Goal: Information Seeking & Learning: Learn about a topic

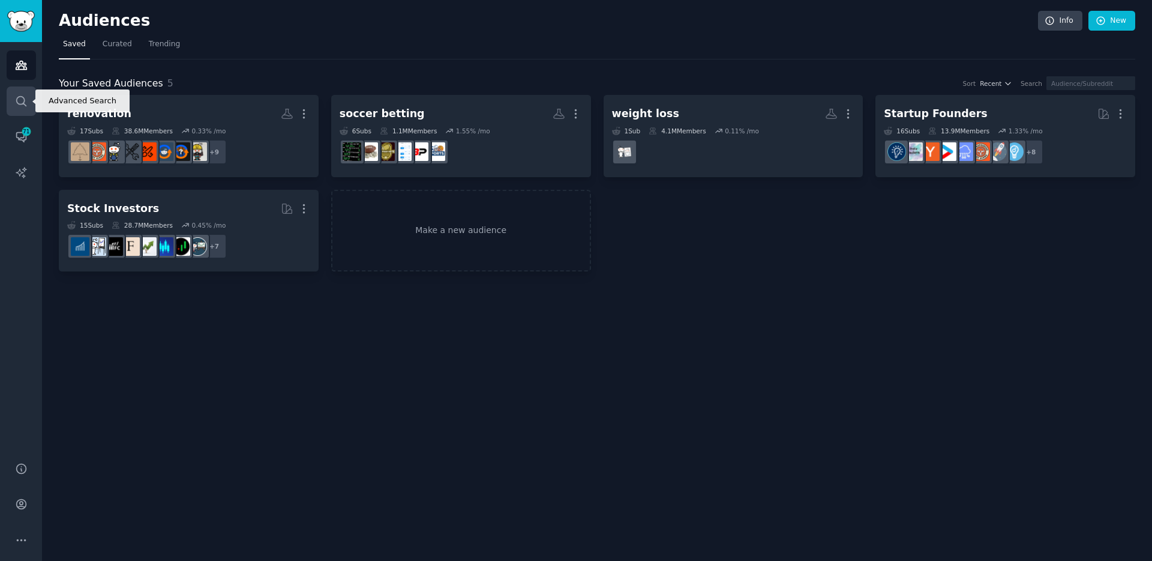
click at [22, 100] on icon "Sidebar" at bounding box center [21, 101] width 13 height 13
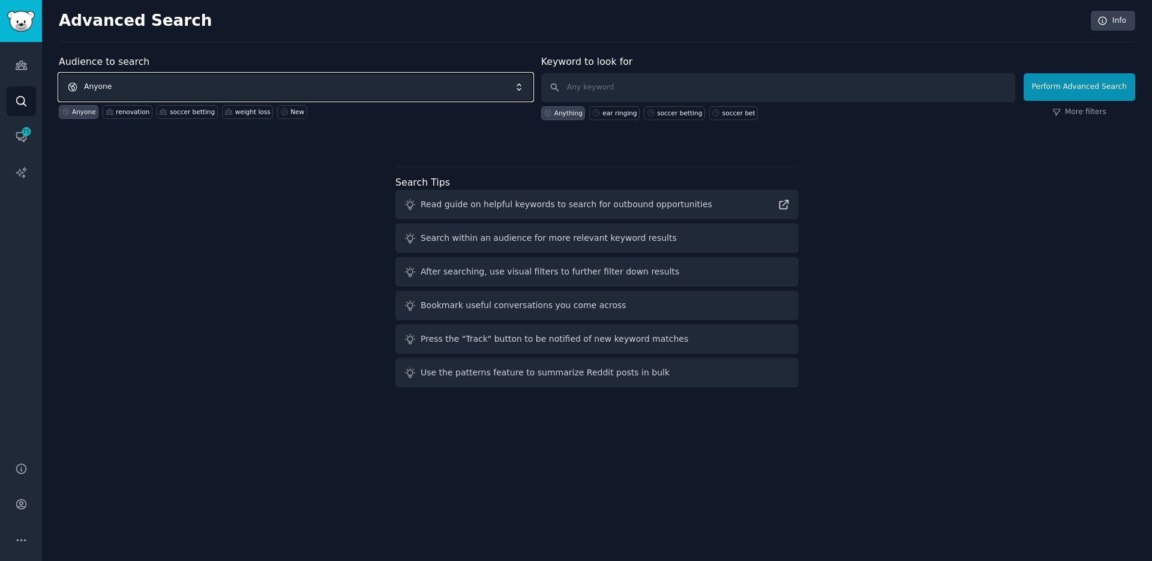
click at [266, 86] on span "Anyone" at bounding box center [296, 87] width 474 height 28
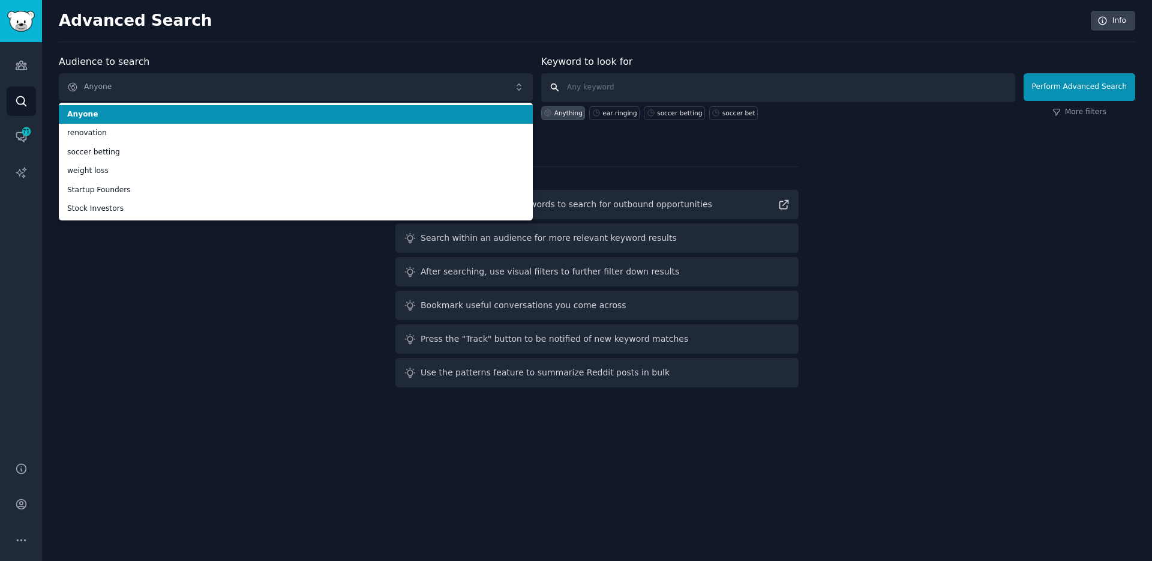
click at [652, 88] on input "text" at bounding box center [778, 87] width 474 height 29
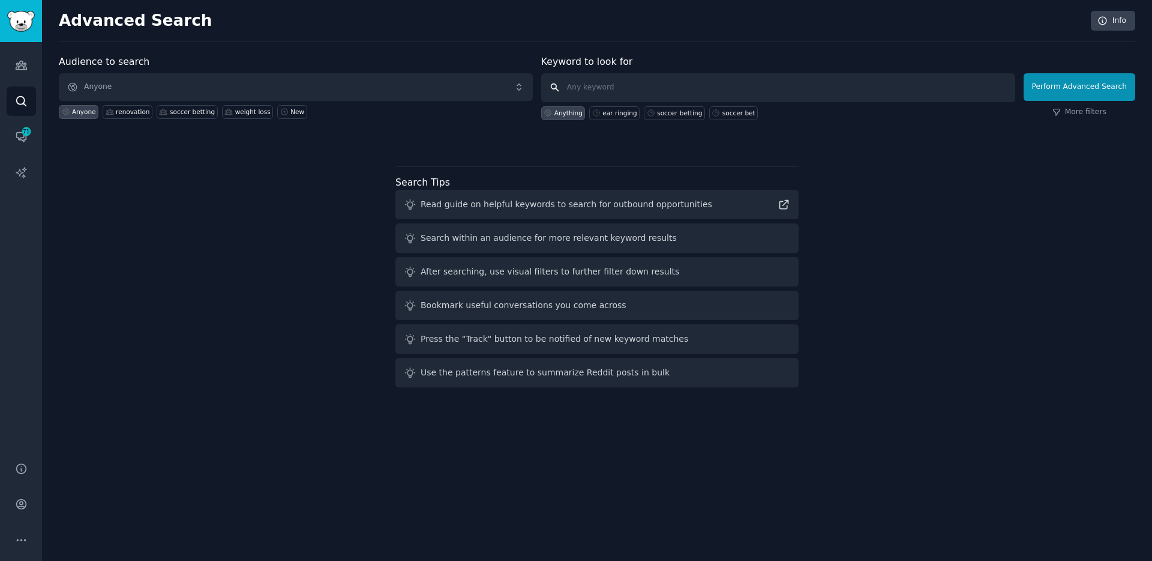
paste input "[MEDICAL_DATA]"
type input "[MEDICAL_DATA]"
click at [1061, 91] on button "Perform Advanced Search" at bounding box center [1080, 87] width 112 height 28
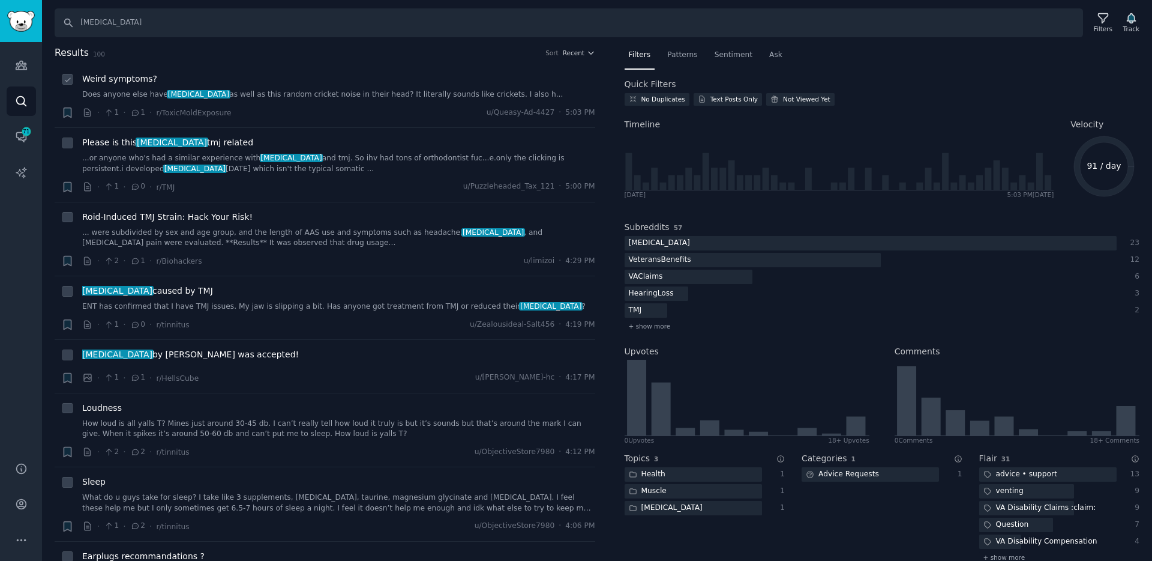
click at [136, 116] on icon at bounding box center [135, 113] width 11 height 8
click at [139, 115] on span "1" at bounding box center [137, 112] width 15 height 11
click at [133, 115] on icon at bounding box center [135, 113] width 11 height 8
click at [178, 97] on span "[MEDICAL_DATA]" at bounding box center [199, 94] width 64 height 8
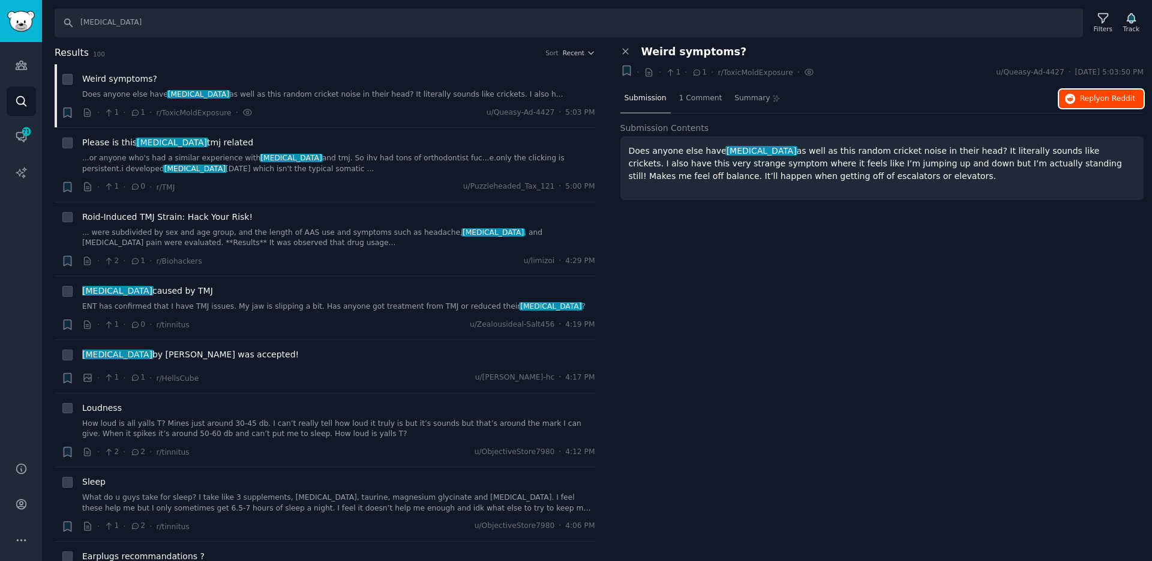
click at [1085, 101] on span "Reply on Reddit" at bounding box center [1107, 99] width 55 height 11
click at [765, 167] on p "Does anyone else have [MEDICAL_DATA] as well as this random cricket noise in th…" at bounding box center [882, 164] width 507 height 38
click at [1082, 97] on span "Reply on Reddit" at bounding box center [1107, 99] width 55 height 11
click at [185, 173] on link "...or anyone who's had a similar experience with [MEDICAL_DATA] and tmj. So ihv…" at bounding box center [338, 163] width 513 height 21
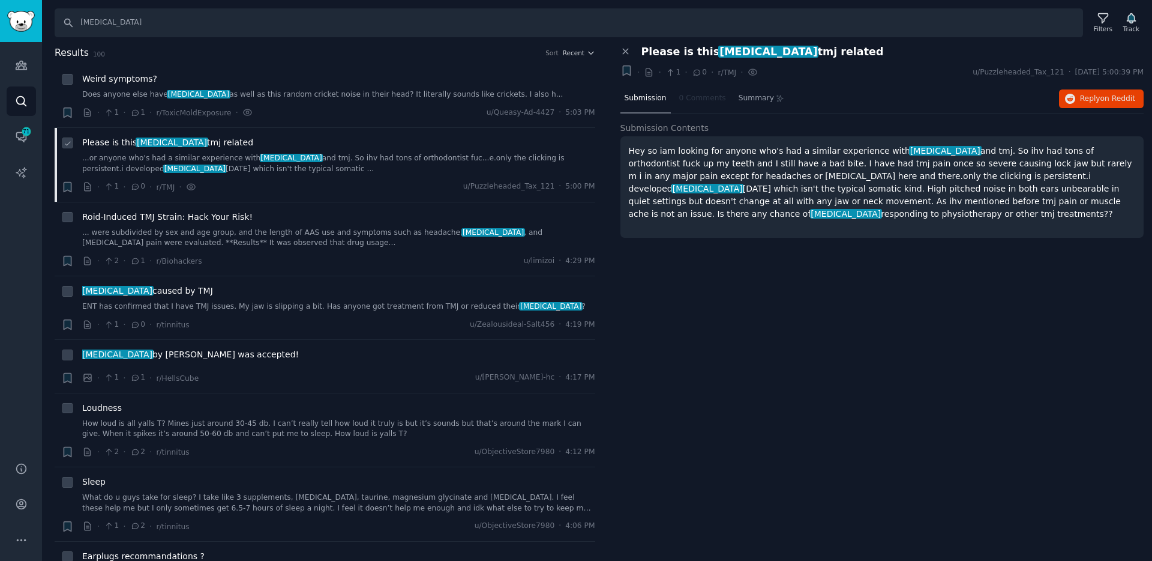
click at [191, 168] on link "...or anyone who's had a similar experience with [MEDICAL_DATA] and tmj. So ihv…" at bounding box center [338, 163] width 513 height 21
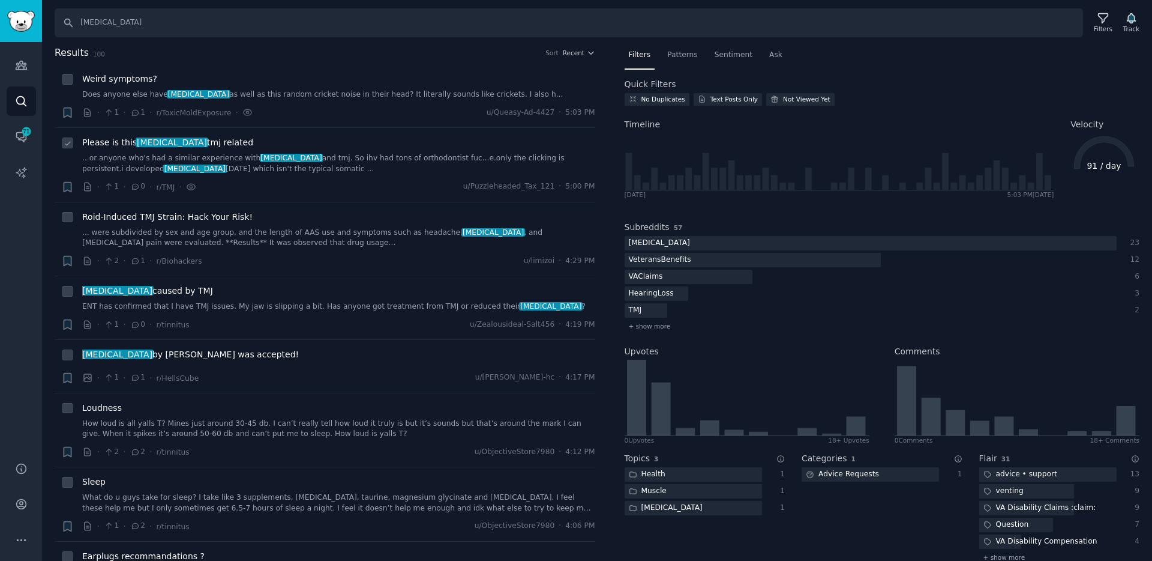
click at [191, 168] on link "...or anyone who's had a similar experience with [MEDICAL_DATA] and tmj. So ihv…" at bounding box center [338, 163] width 513 height 21
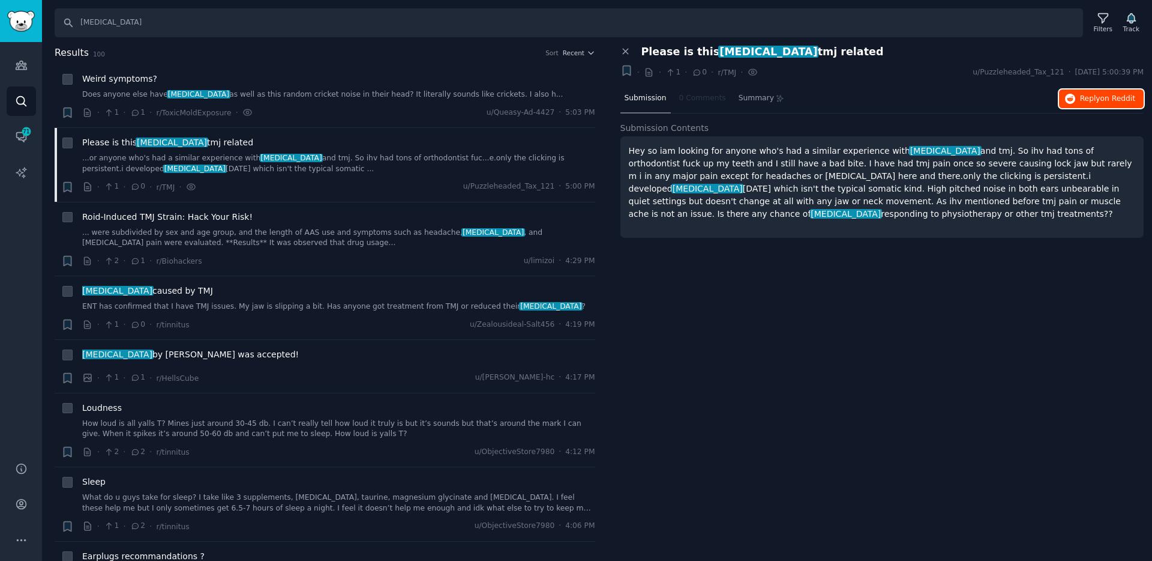
click at [1072, 98] on icon "button" at bounding box center [1070, 99] width 11 height 11
click at [172, 246] on link "... were subdivided by sex and age group, and the length of AAS use and symptom…" at bounding box center [338, 237] width 513 height 21
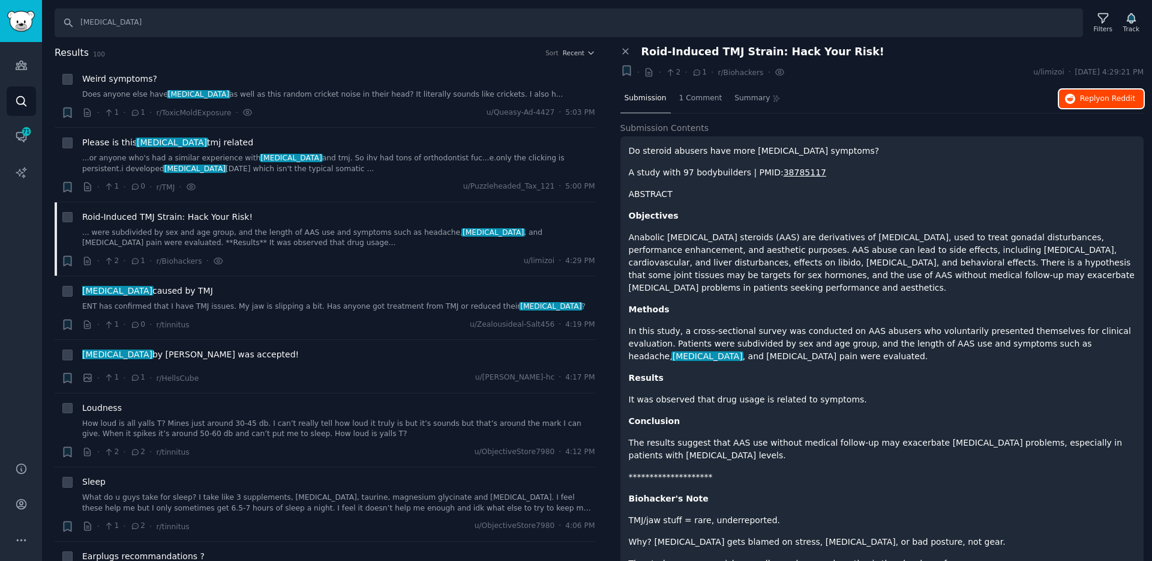
click at [1107, 105] on button "Reply on Reddit" at bounding box center [1101, 98] width 85 height 19
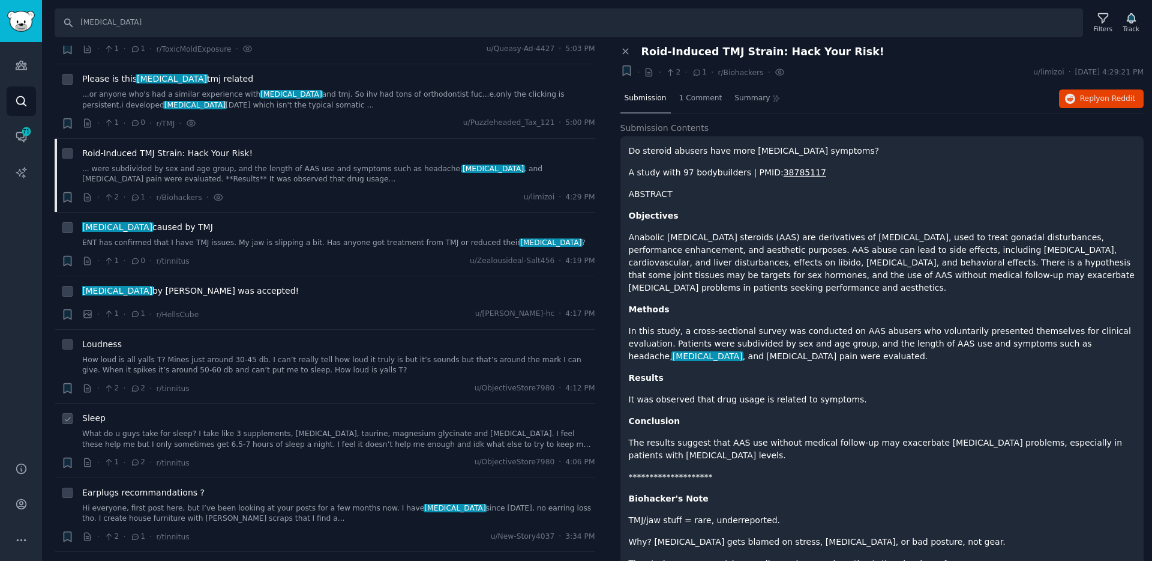
click at [199, 442] on link "What do u guys take for sleep? I take like 3 supplements, [MEDICAL_DATA], tauri…" at bounding box center [338, 439] width 513 height 21
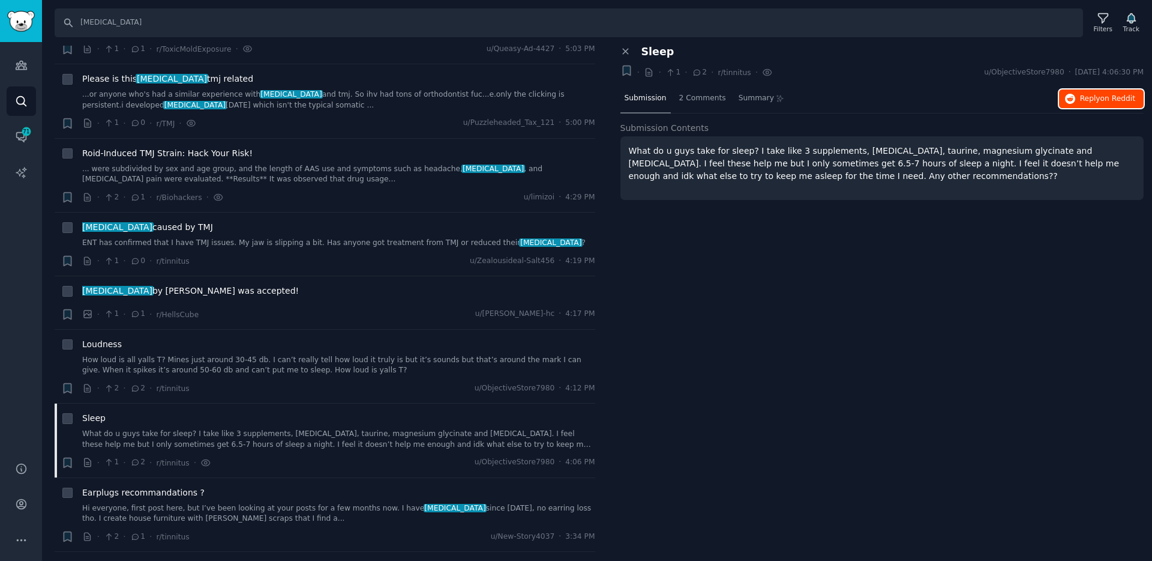
click at [1092, 97] on span "Reply on Reddit" at bounding box center [1107, 99] width 55 height 11
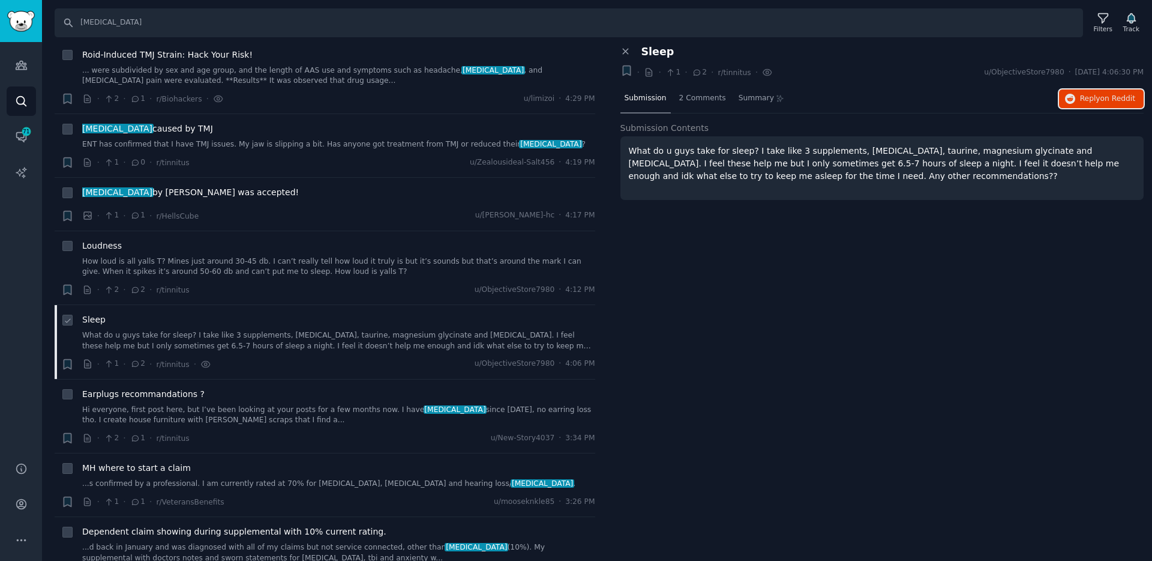
scroll to position [160, 0]
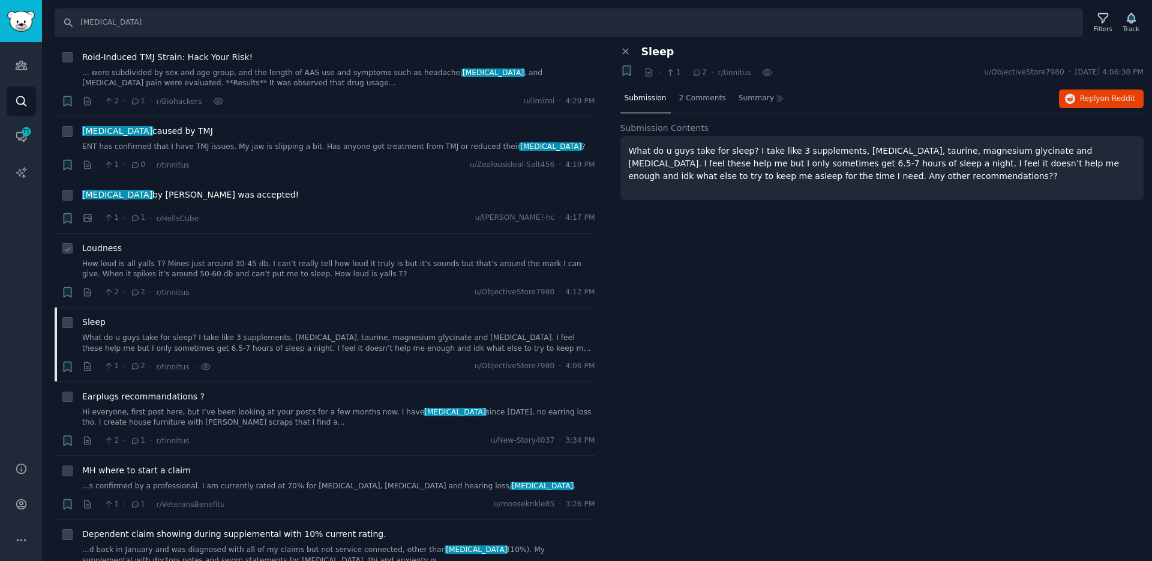
click at [151, 276] on link "How loud is all yalls T? Mines just around 30-45 db. I can’t really tell how lo…" at bounding box center [338, 269] width 513 height 21
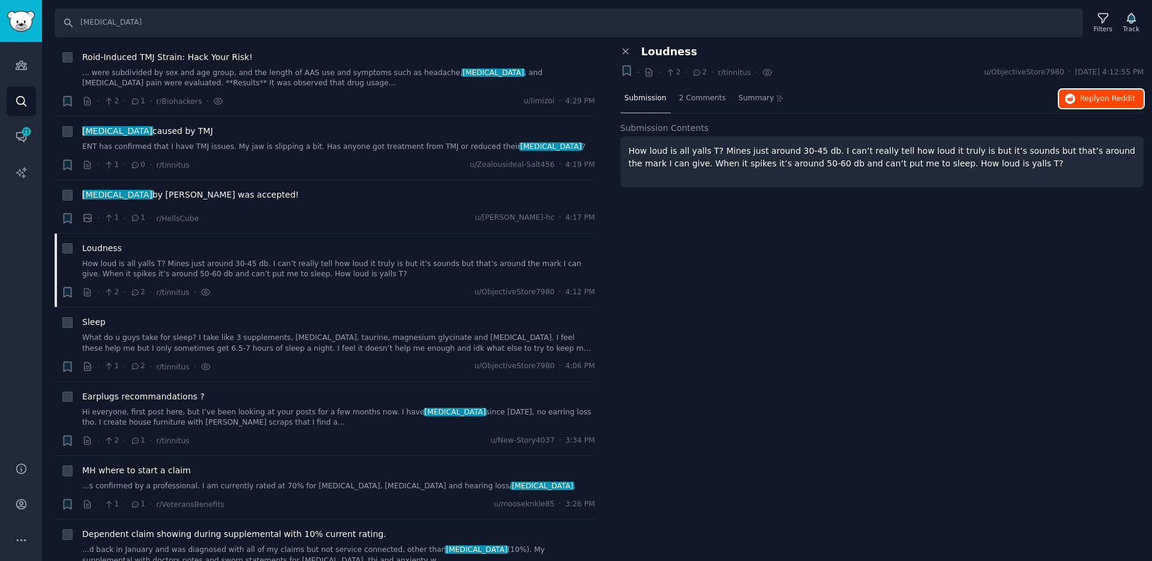
click at [1101, 91] on button "Reply on Reddit" at bounding box center [1101, 98] width 85 height 19
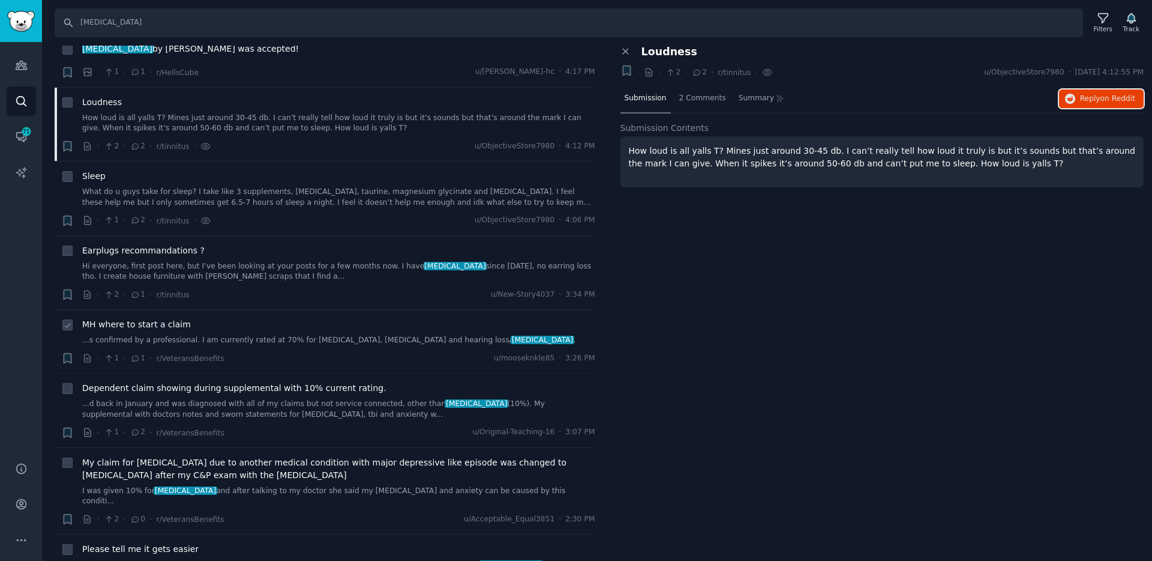
scroll to position [369, 0]
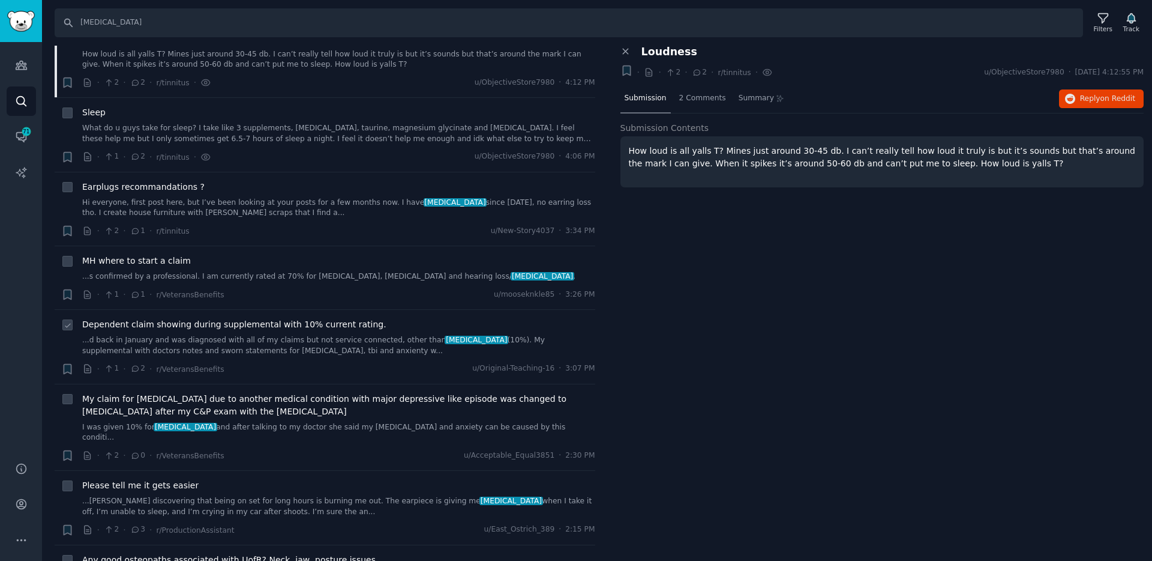
click at [157, 348] on link "...d back in January and was diagnosed with all of my claims but not service co…" at bounding box center [338, 345] width 513 height 21
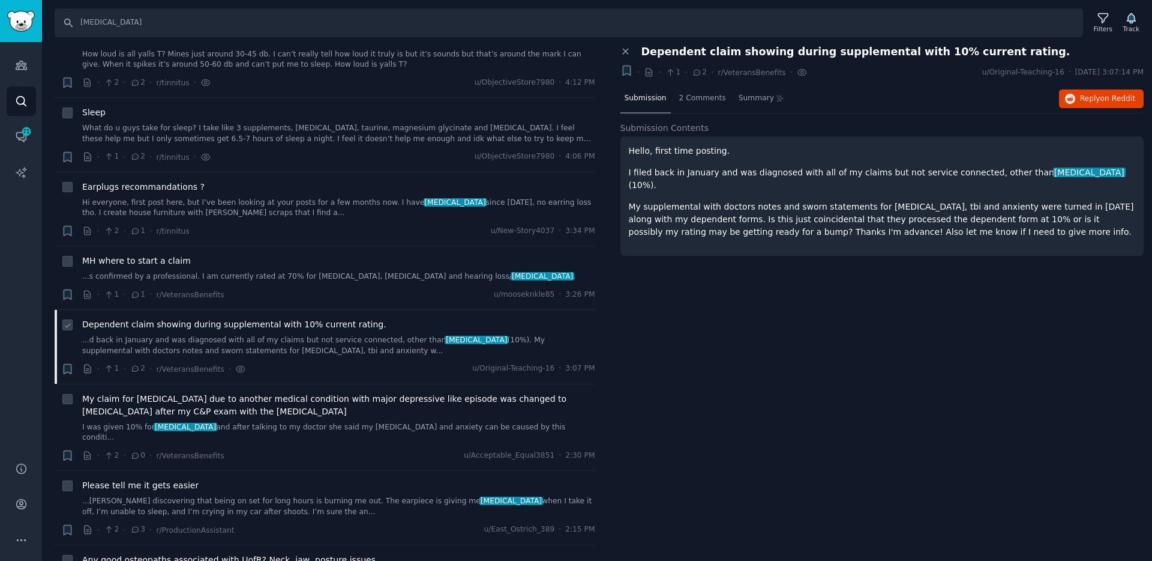
click at [345, 340] on link "...d back in January and was diagnosed with all of my claims but not service co…" at bounding box center [338, 345] width 513 height 21
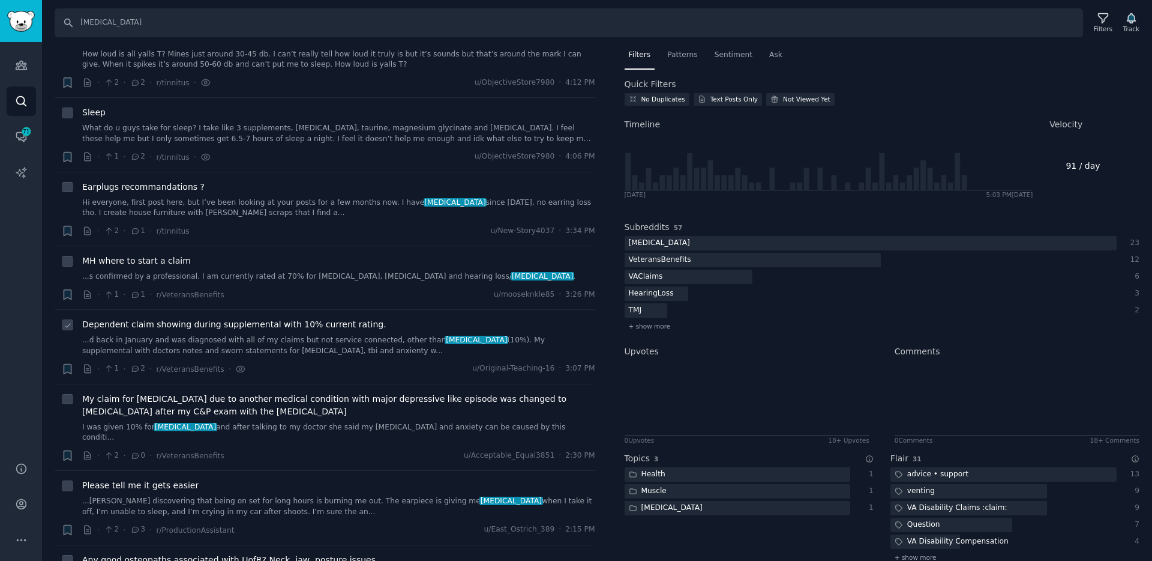
click at [345, 340] on link "...d back in January and was diagnosed with all of my claims but not service co…" at bounding box center [338, 345] width 513 height 21
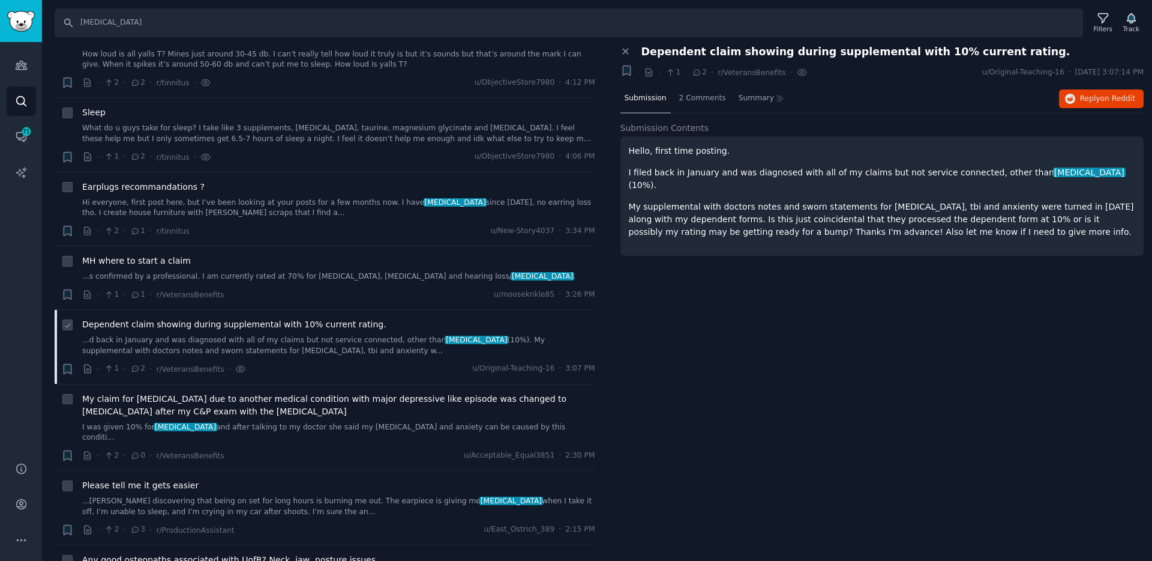
click at [345, 340] on link "...d back in January and was diagnosed with all of my claims but not service co…" at bounding box center [338, 345] width 513 height 21
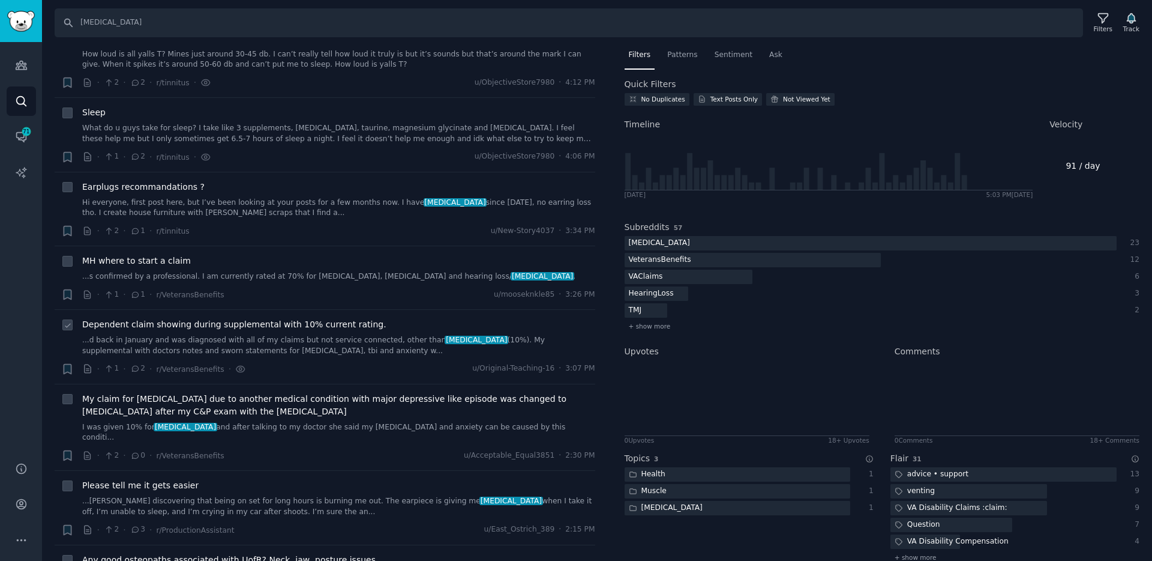
click at [345, 340] on link "...d back in January and was diagnosed with all of my claims but not service co…" at bounding box center [338, 345] width 513 height 21
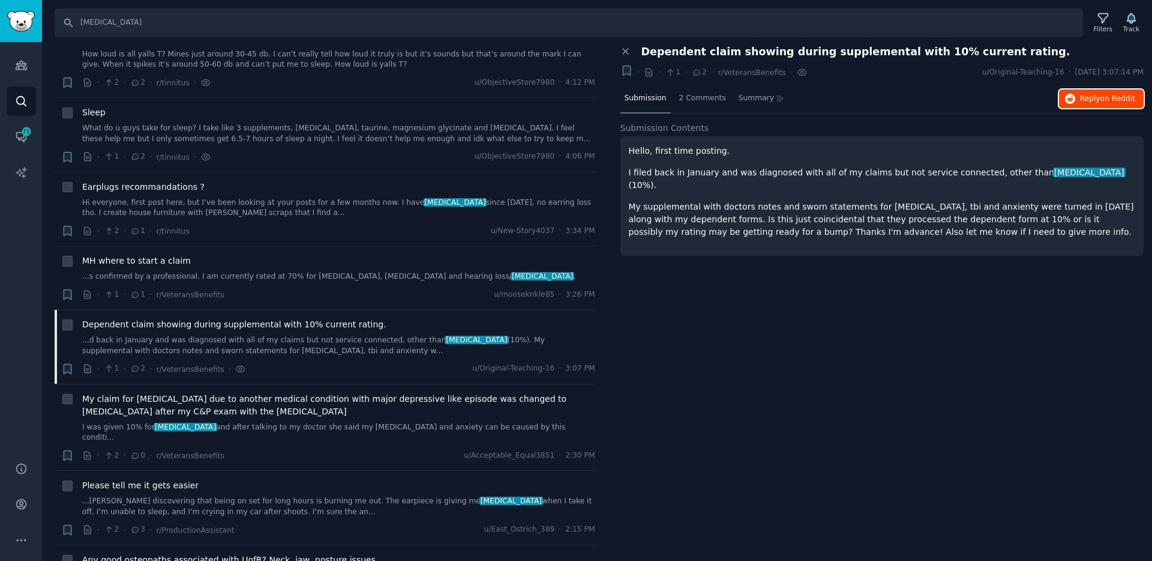
click at [1090, 99] on span "Reply on Reddit" at bounding box center [1107, 99] width 55 height 11
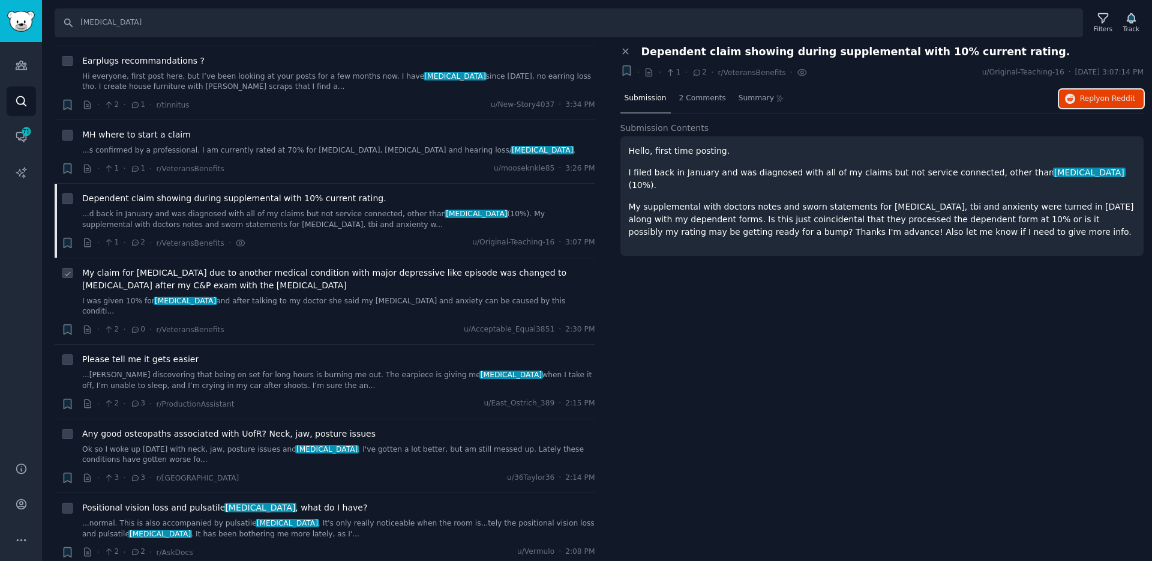
scroll to position [497, 0]
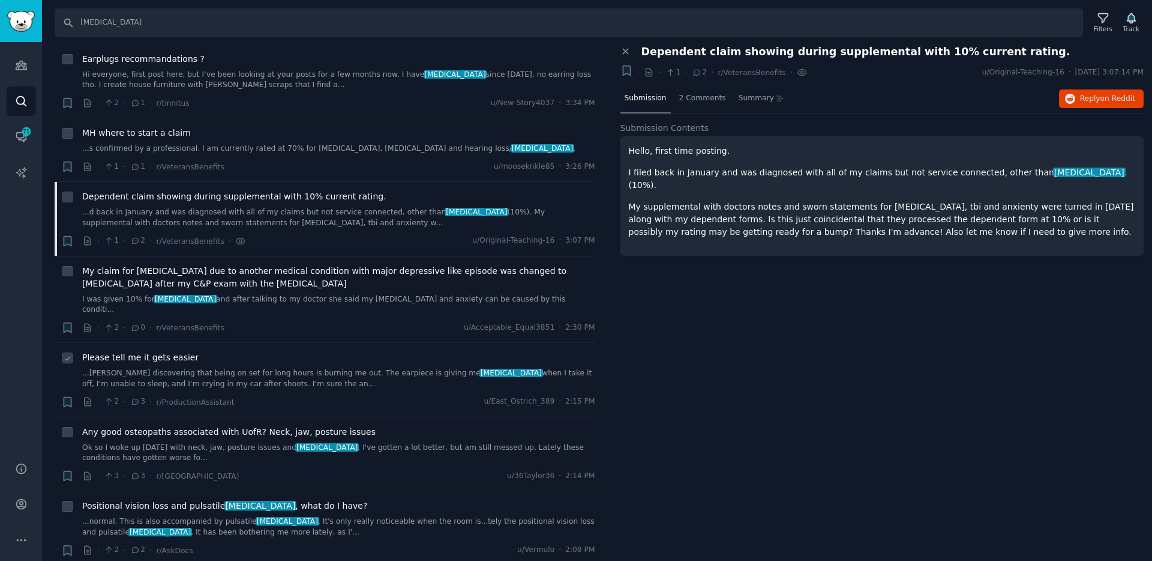
click at [156, 370] on link "...[PERSON_NAME] discovering that being on set for long hours is burning me out…" at bounding box center [338, 378] width 513 height 21
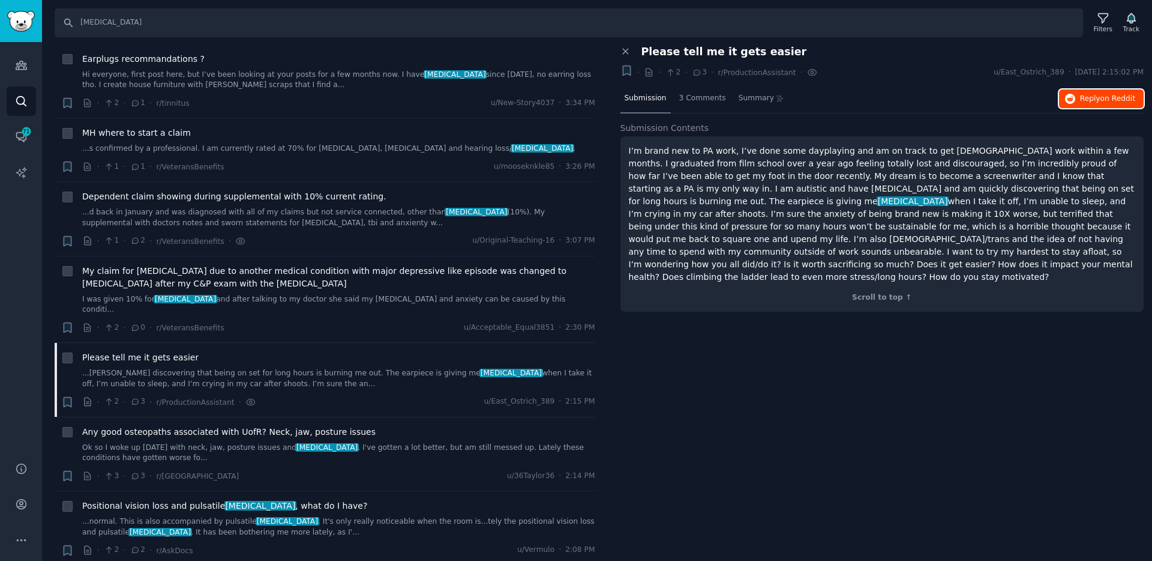
click at [1106, 98] on span "on Reddit" at bounding box center [1118, 98] width 35 height 8
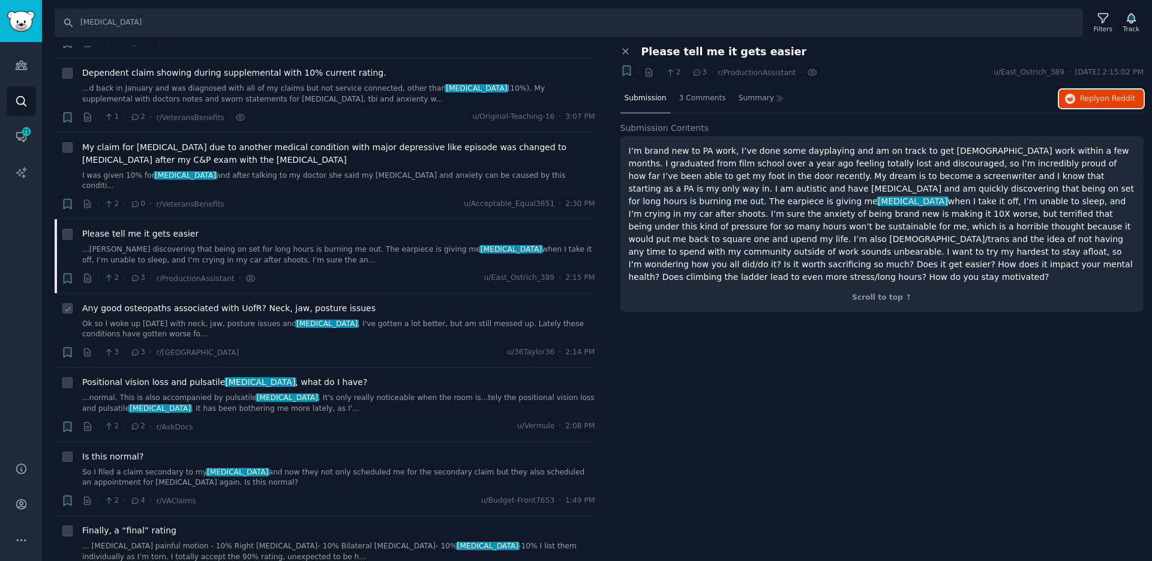
scroll to position [619, 0]
click at [127, 321] on link "Ok so I woke up [DATE] with neck, jaw, posture issues and [MEDICAL_DATA] . I've…" at bounding box center [338, 330] width 513 height 21
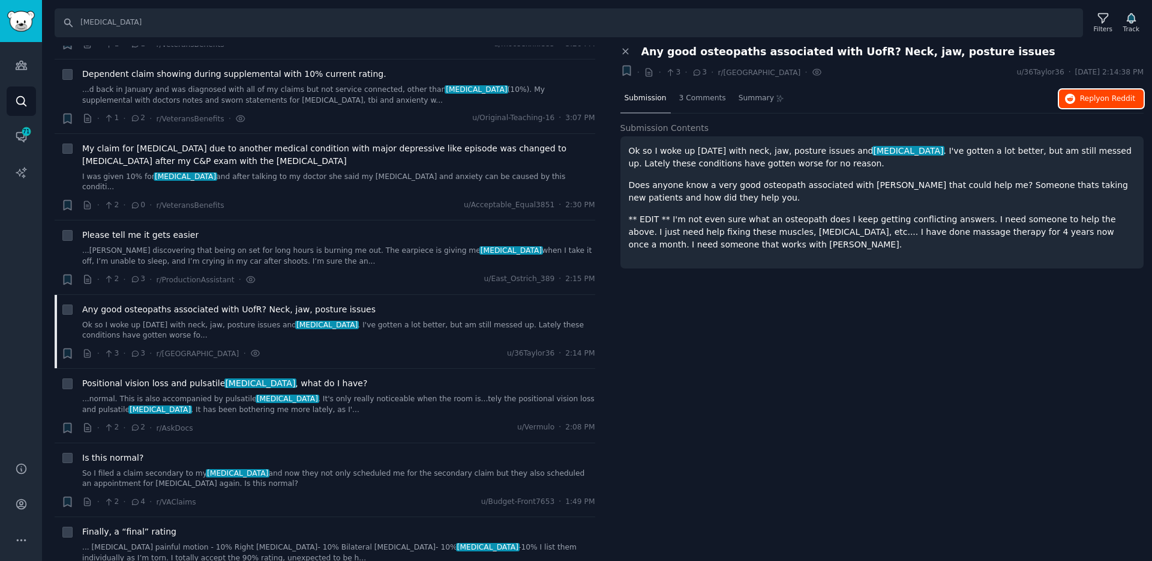
click at [1079, 97] on button "Reply on Reddit" at bounding box center [1101, 98] width 85 height 19
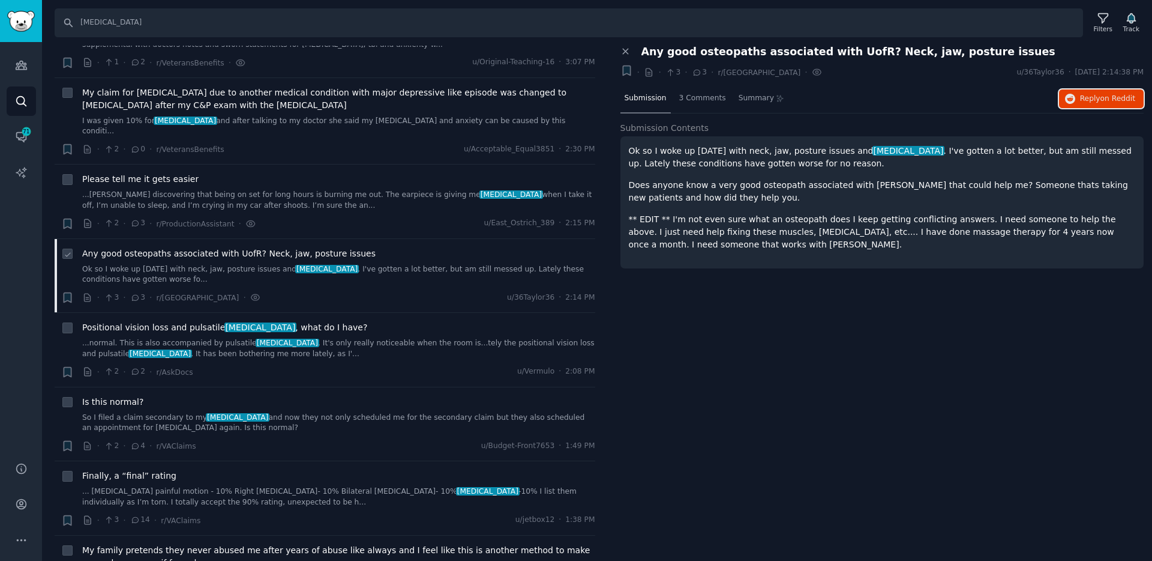
scroll to position [680, 0]
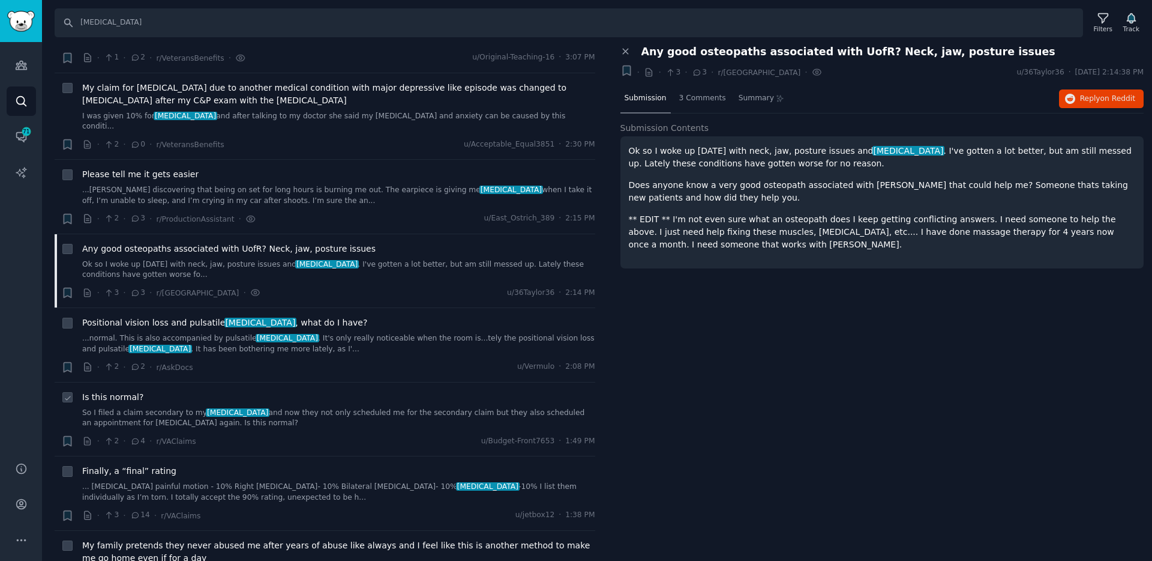
click at [165, 414] on link "So I filed a claim secondary to my [MEDICAL_DATA] and now they not only schedul…" at bounding box center [338, 418] width 513 height 21
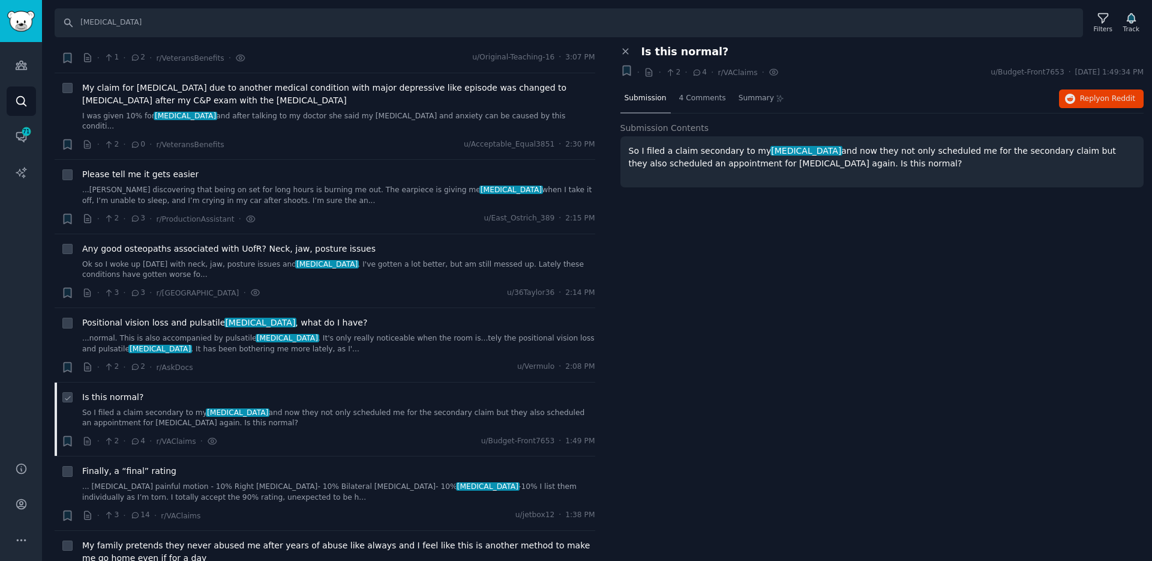
click at [165, 414] on link "So I filed a claim secondary to my [MEDICAL_DATA] and now they not only schedul…" at bounding box center [338, 418] width 513 height 21
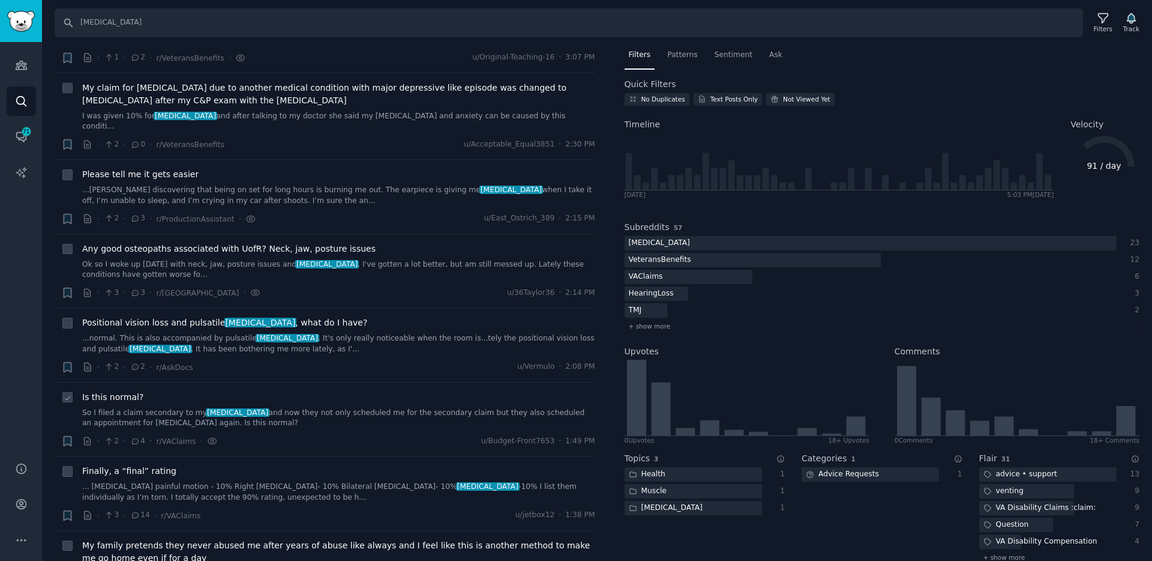
click at [171, 412] on link "So I filed a claim secondary to my [MEDICAL_DATA] and now they not only schedul…" at bounding box center [338, 418] width 513 height 21
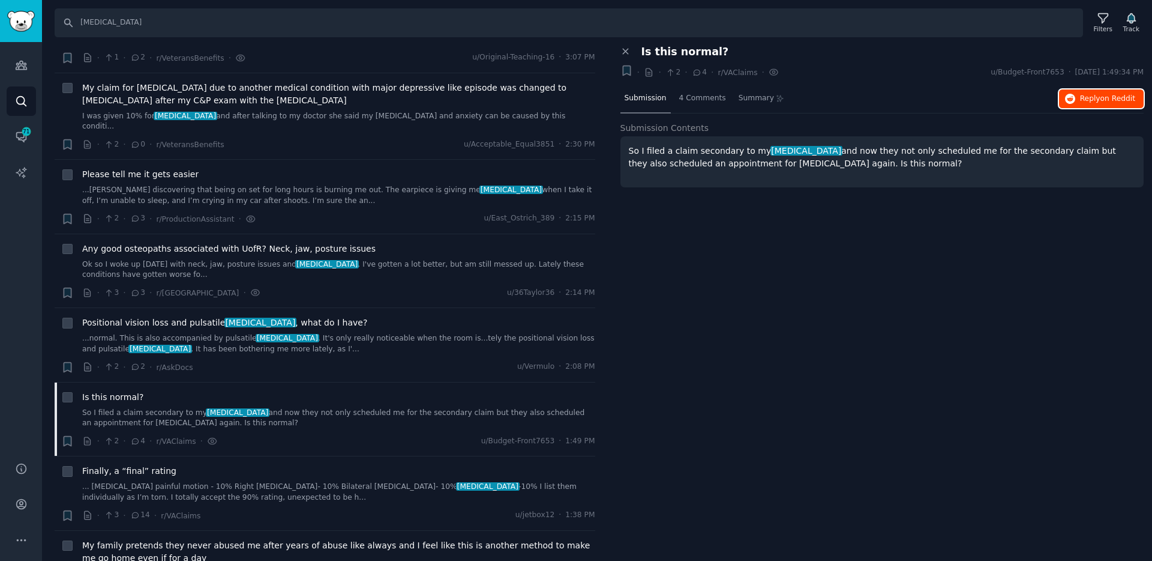
click at [1125, 103] on span "Reply on Reddit" at bounding box center [1107, 99] width 55 height 11
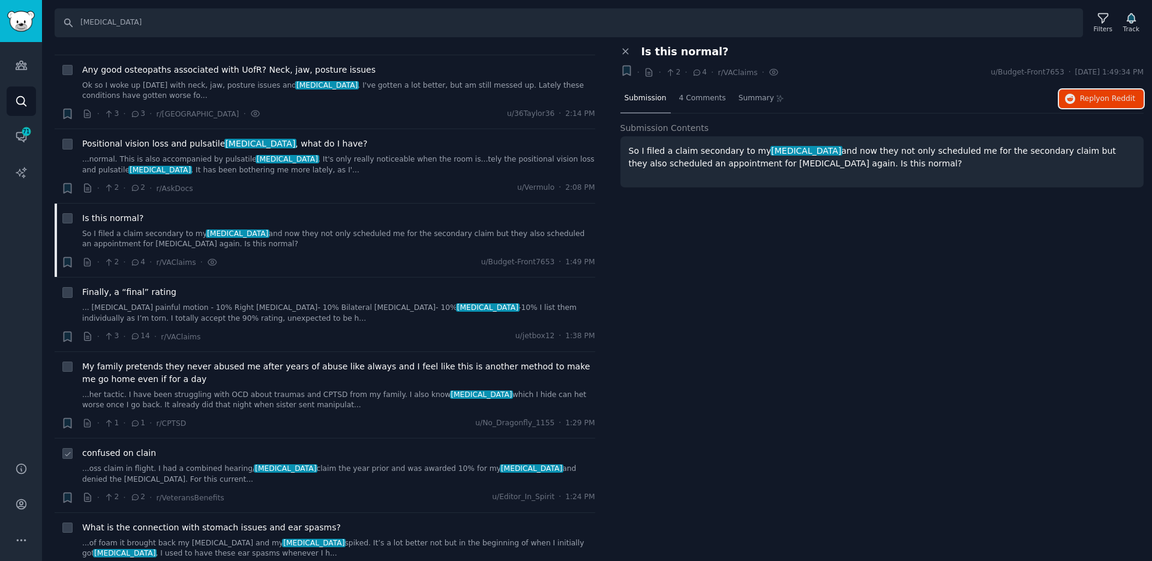
scroll to position [879, 0]
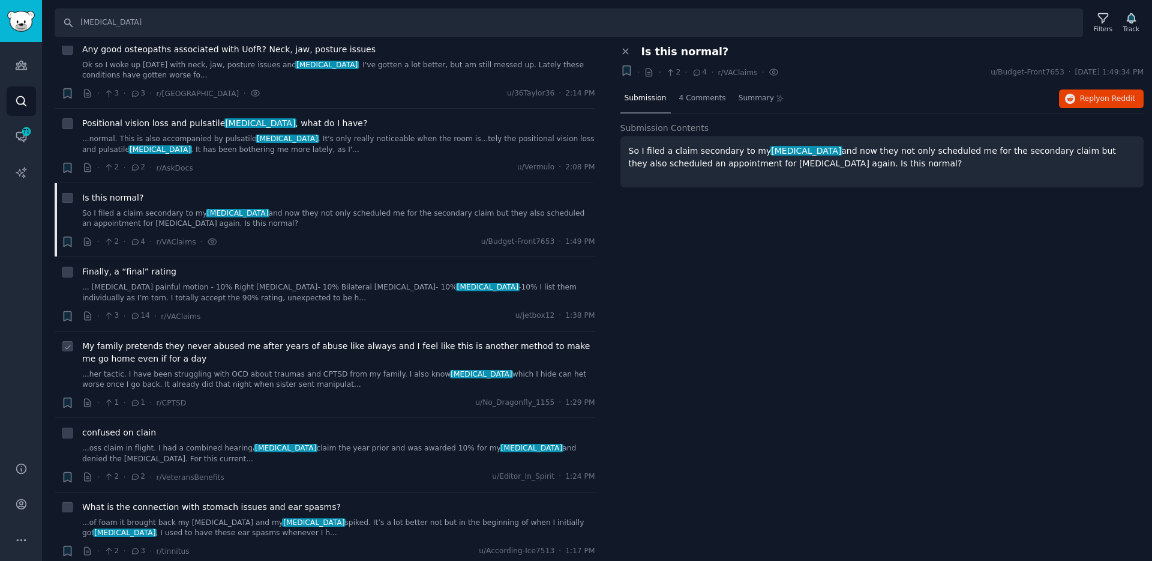
click at [183, 370] on link "...her tactic. I have been struggling with OCD about traumas and CPTSD from my …" at bounding box center [338, 379] width 513 height 21
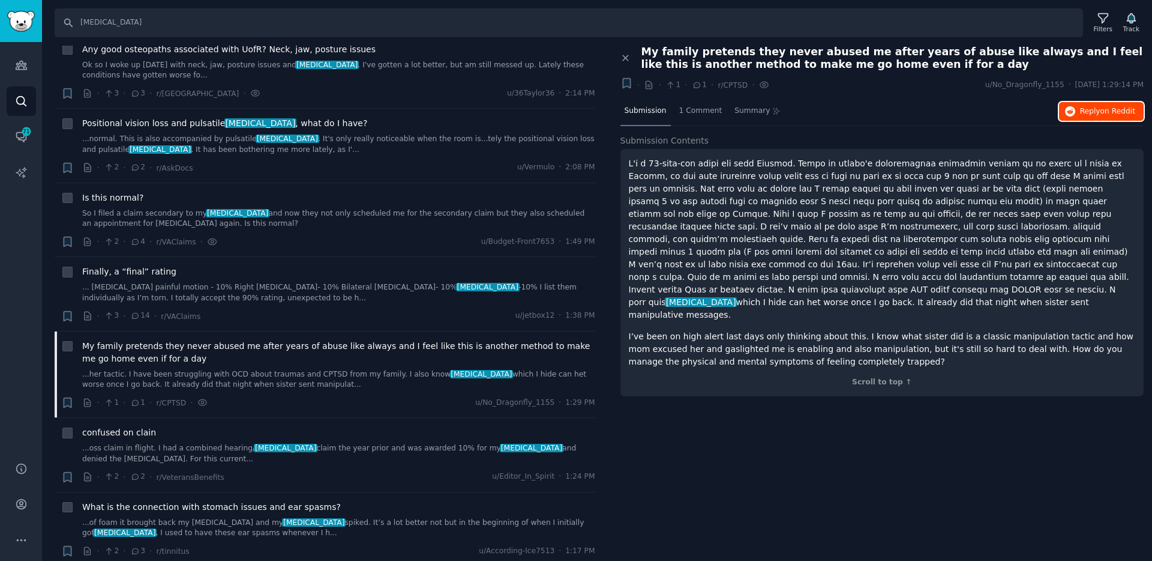
click at [1093, 106] on span "Reply on Reddit" at bounding box center [1107, 111] width 55 height 11
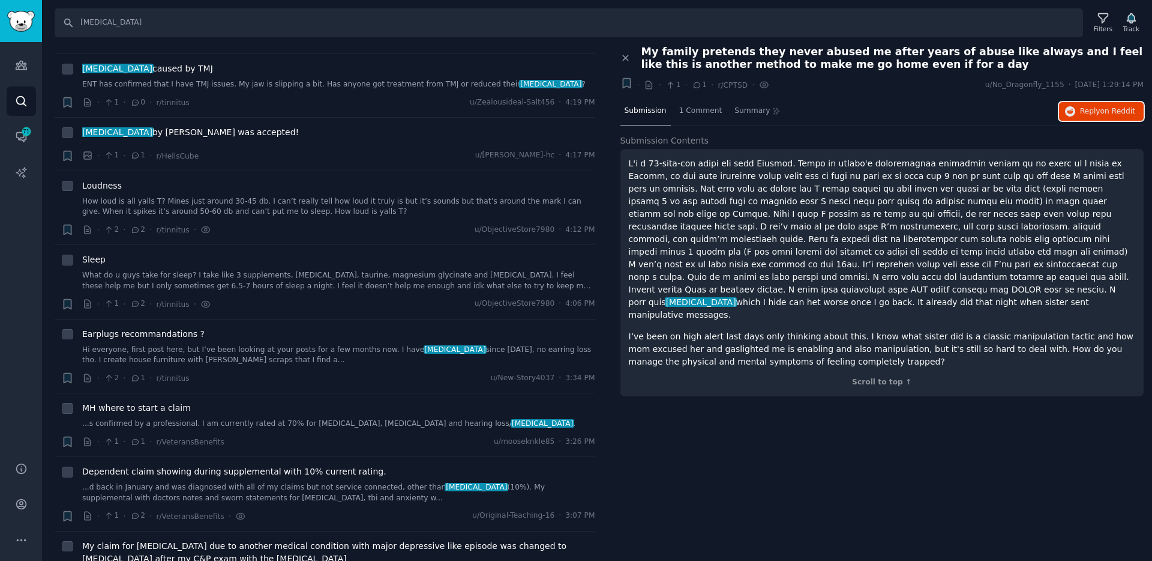
scroll to position [108, 0]
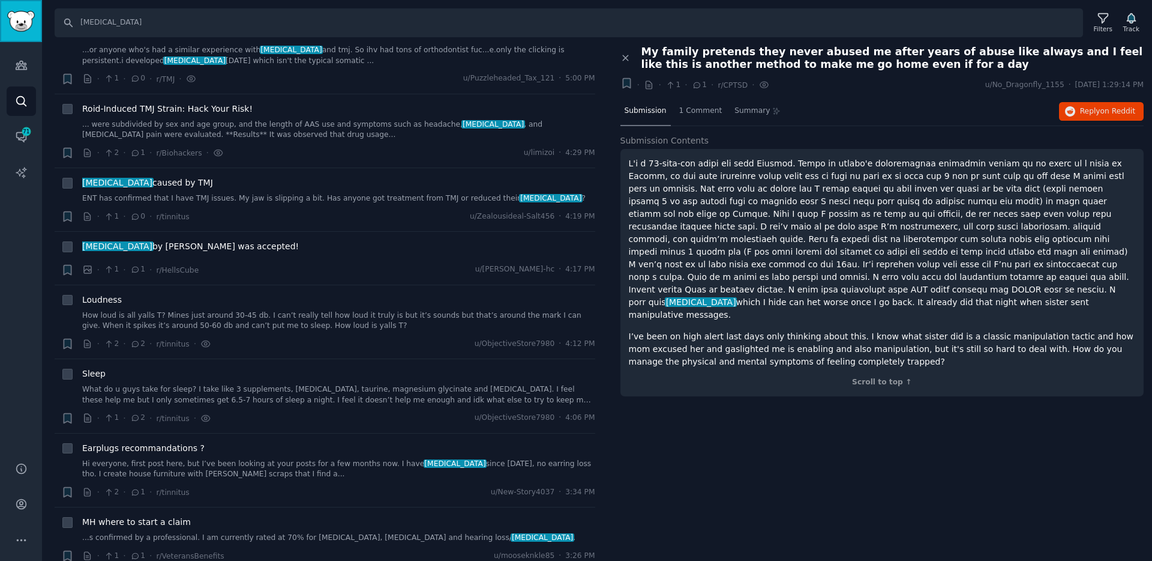
click at [29, 32] on link "Sidebar" at bounding box center [21, 21] width 42 height 42
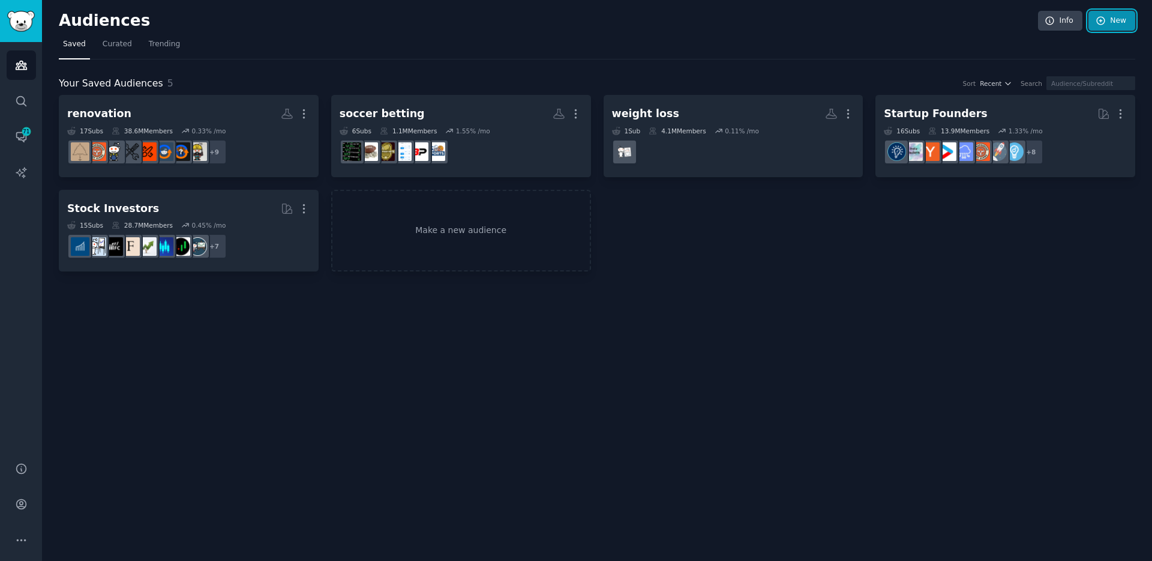
click at [1118, 25] on link "New" at bounding box center [1112, 21] width 47 height 20
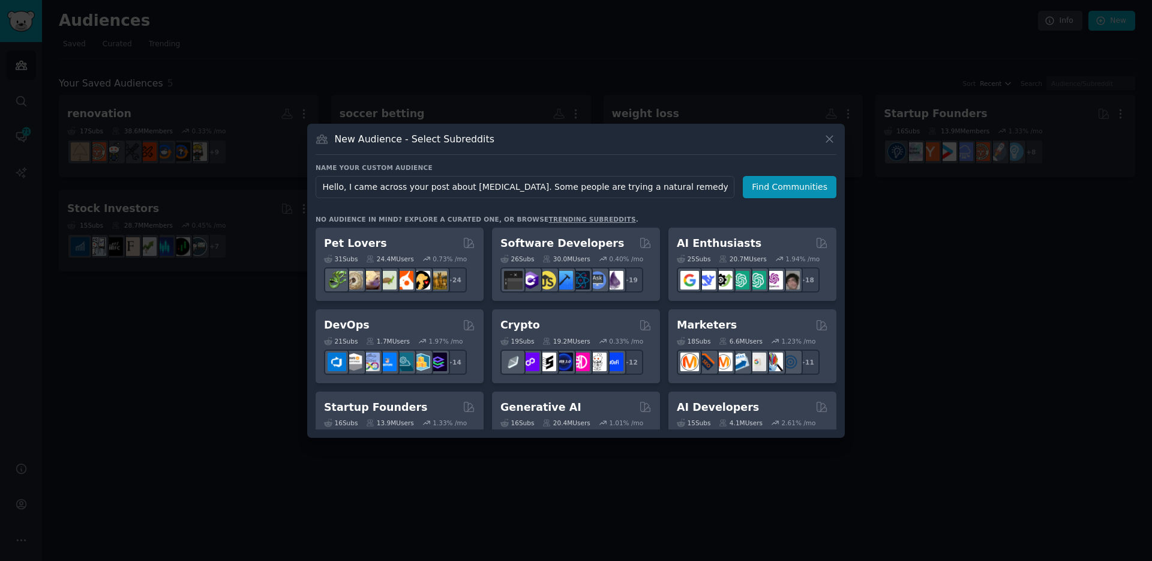
scroll to position [0, 124]
drag, startPoint x: 372, startPoint y: 189, endPoint x: 388, endPoint y: 185, distance: 17.3
click at [938, 193] on div "​ New Audience - Select Subreddits Name your custom audience Audience Name Hell…" at bounding box center [576, 280] width 1144 height 561
click at [530, 186] on input "Hello, I came across your post about [MEDICAL_DATA]. Some people are trying a n…" at bounding box center [525, 187] width 419 height 22
click at [374, 189] on input "Hello, I came across your post about [MEDICAL_DATA]. Some people are trying a n…" at bounding box center [525, 187] width 419 height 22
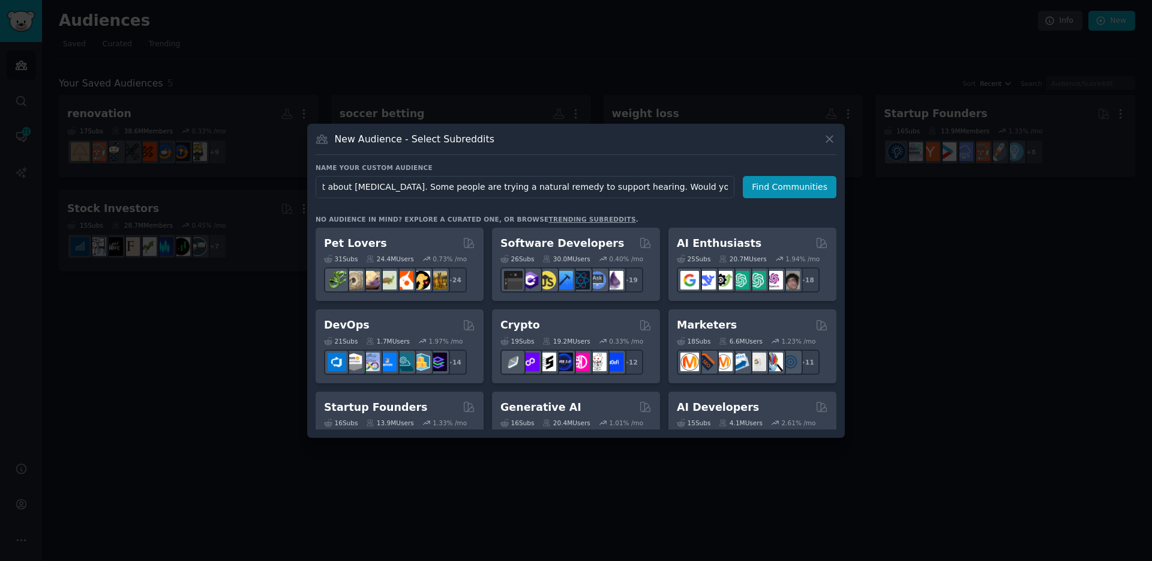
scroll to position [0, 0]
drag, startPoint x: 342, startPoint y: 190, endPoint x: 115, endPoint y: 197, distance: 227.0
click at [115, 197] on div "​ New Audience - Select Subreddits Name your custom audience Audience Name Hell…" at bounding box center [576, 280] width 1144 height 561
drag, startPoint x: 354, startPoint y: 188, endPoint x: 848, endPoint y: 189, distance: 494.0
click at [848, 189] on div "​ New Audience - Select Subreddits Name your custom audience Audience Name [MED…" at bounding box center [576, 280] width 1144 height 561
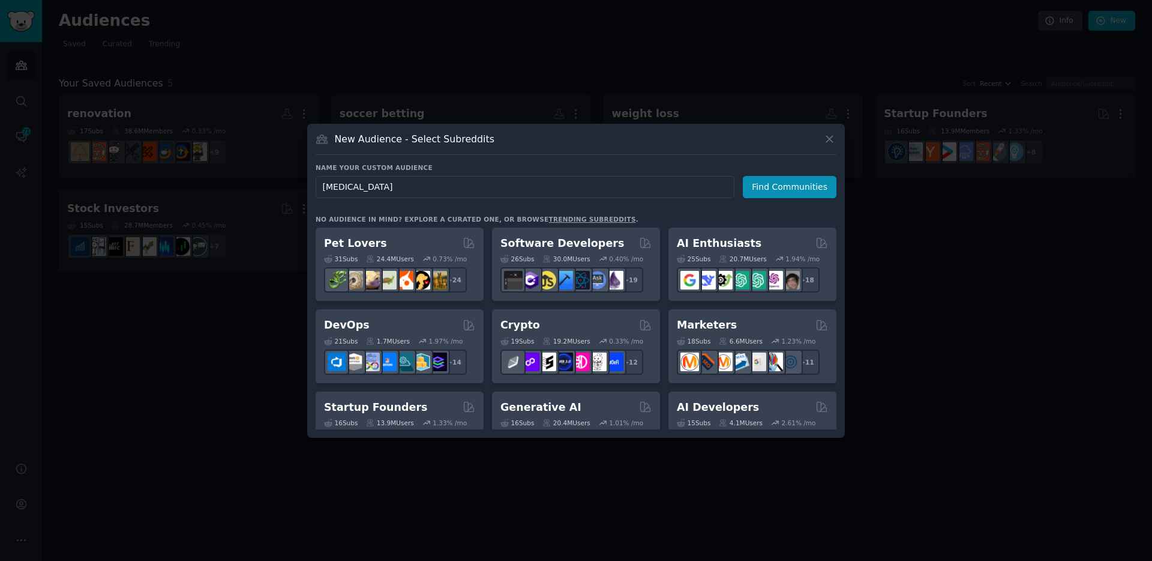
type input "[MEDICAL_DATA]"
click at [785, 188] on button "Find Communities" at bounding box center [790, 187] width 94 height 22
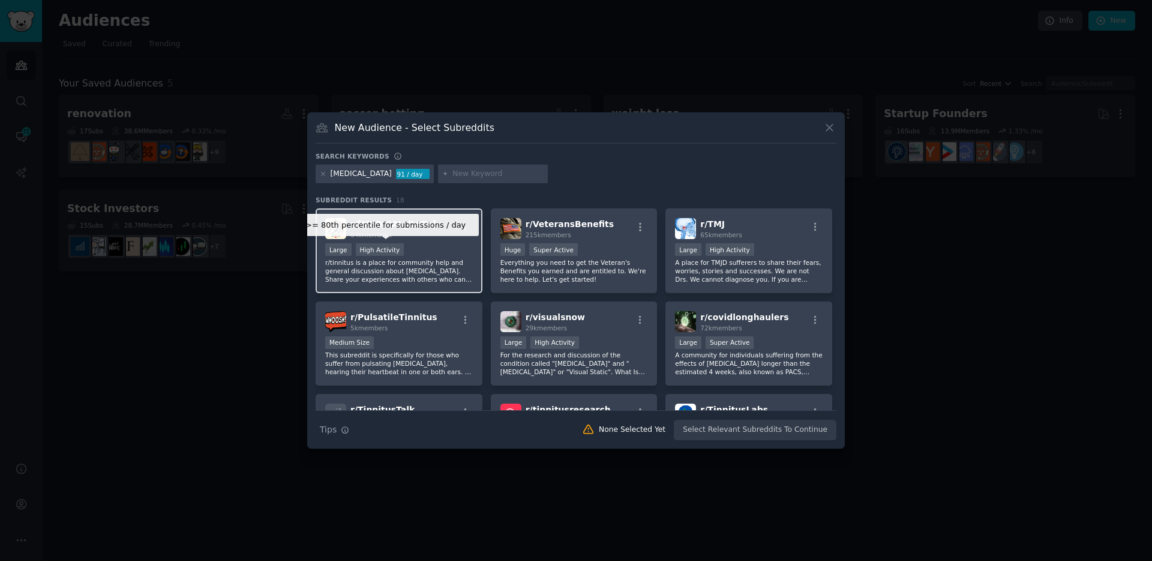
click at [413, 240] on div "r/ [MEDICAL_DATA] 64k members >= 80th percentile for submissions / day Large Hi…" at bounding box center [399, 250] width 167 height 85
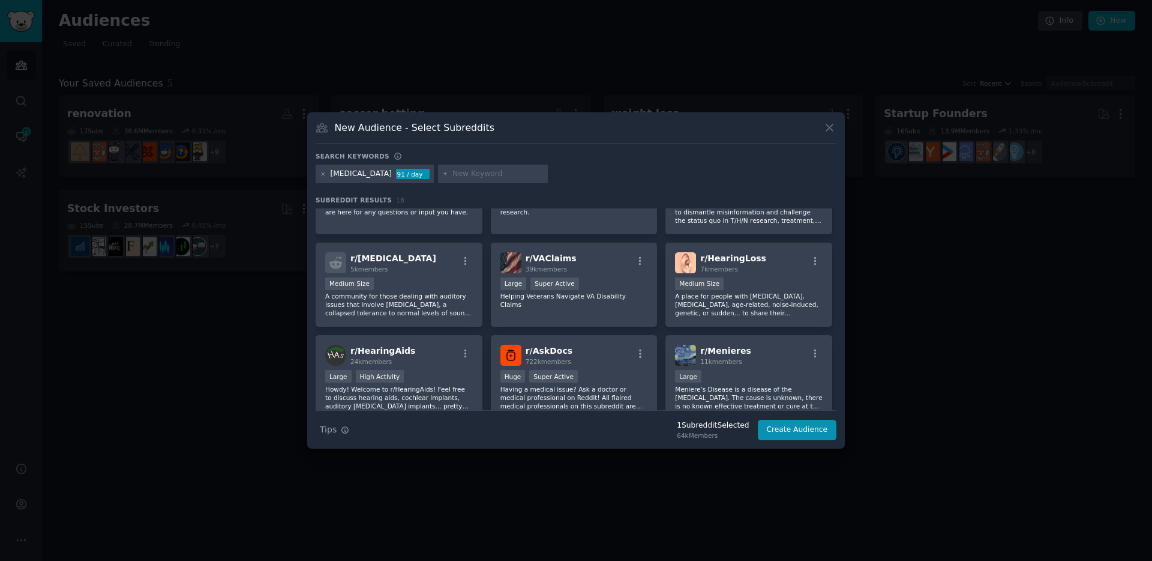
scroll to position [292, 0]
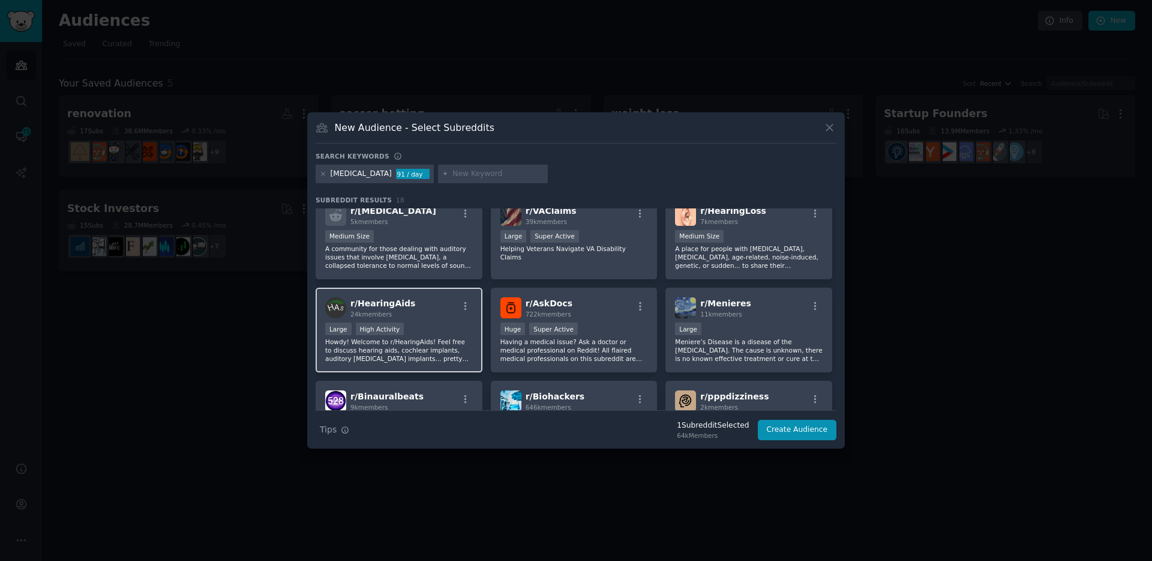
click at [418, 349] on p "Howdy! Welcome to r/HearingAids! Feel free to discuss hearing aids, cochlear im…" at bounding box center [399, 349] width 148 height 25
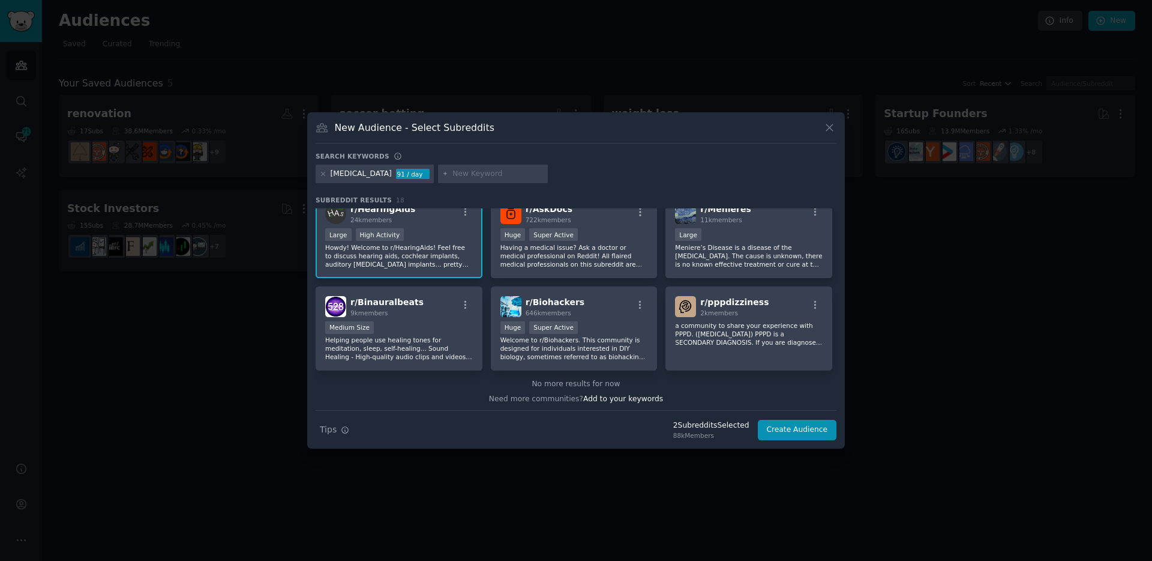
scroll to position [388, 0]
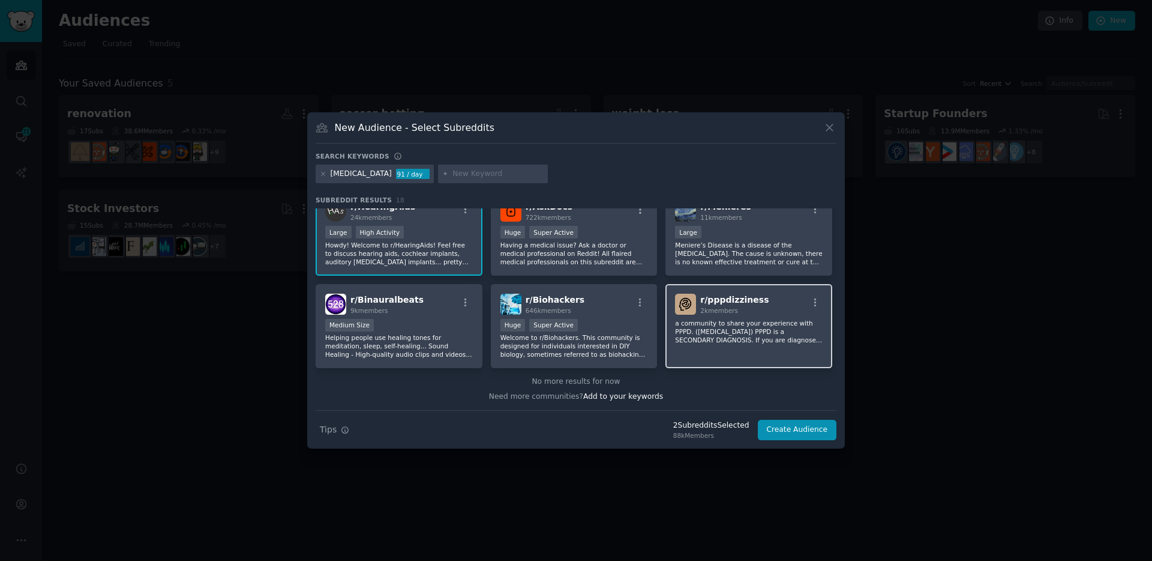
click at [718, 340] on p "a community to share your experience with PPPD. ([MEDICAL_DATA]) PPPD is a SECO…" at bounding box center [749, 331] width 148 height 25
click at [832, 425] on button "Create Audience" at bounding box center [797, 430] width 79 height 20
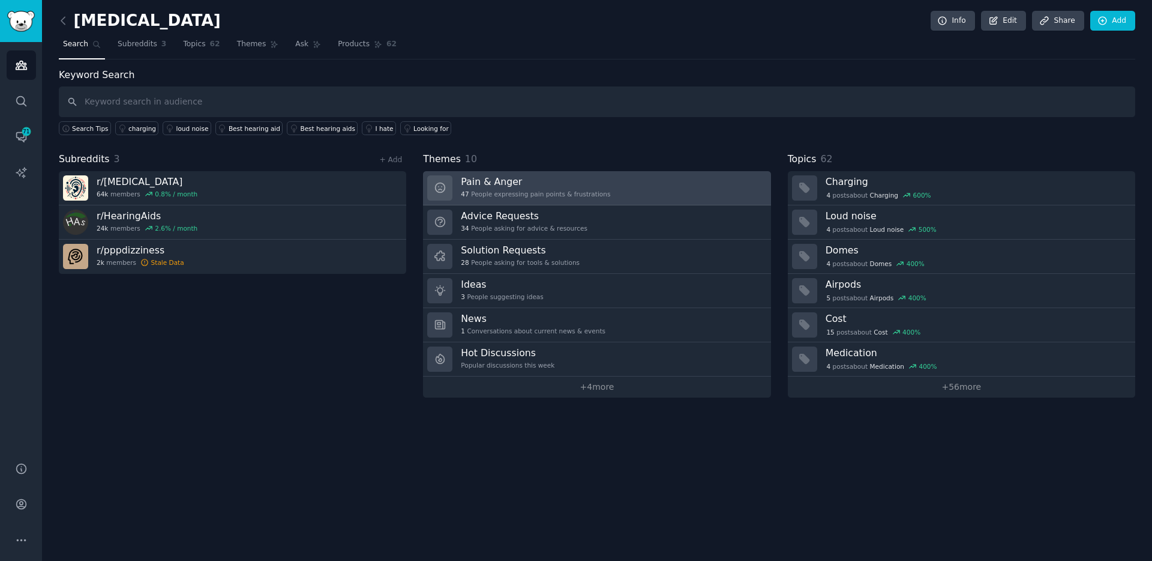
click at [505, 191] on div "47 People expressing pain points & frustrations" at bounding box center [535, 194] width 149 height 8
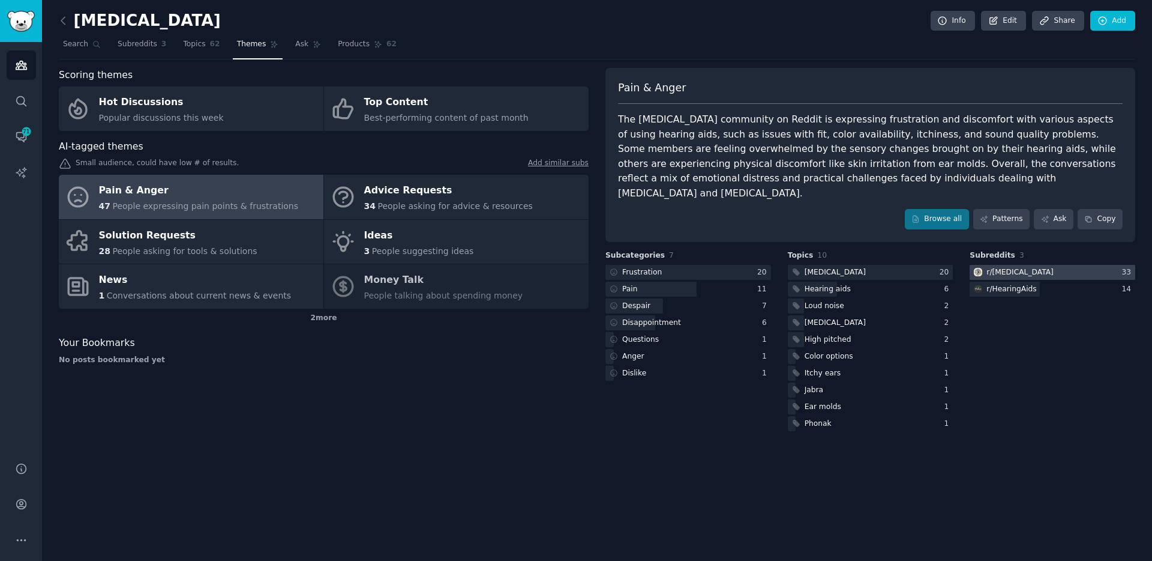
click at [1015, 267] on div "r/ [MEDICAL_DATA]" at bounding box center [1020, 272] width 67 height 11
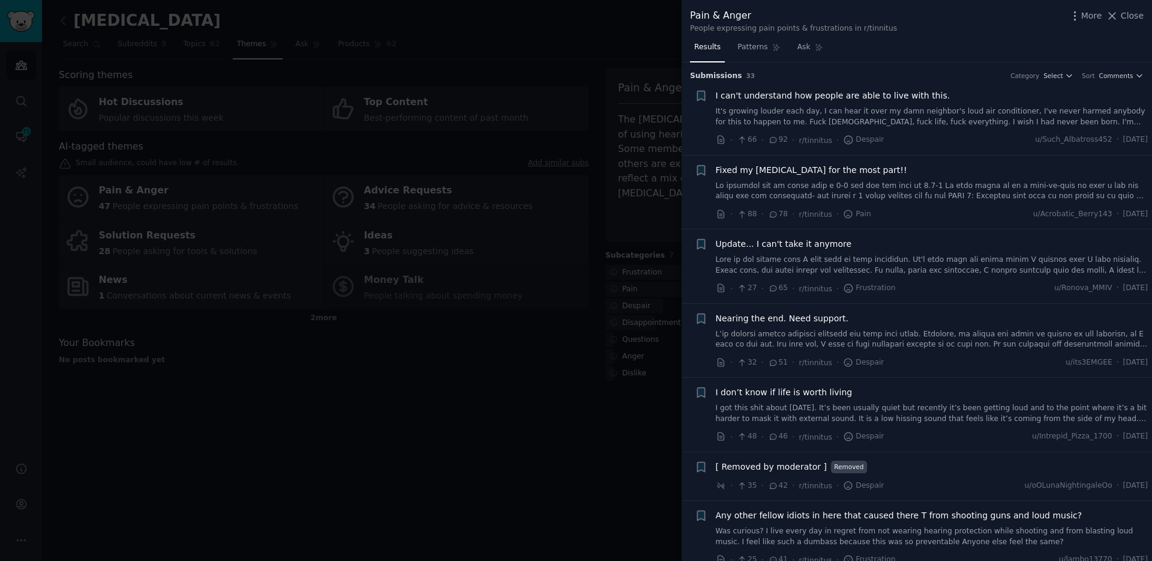
click at [784, 95] on span "I can't understand how people are able to live with this." at bounding box center [833, 95] width 235 height 13
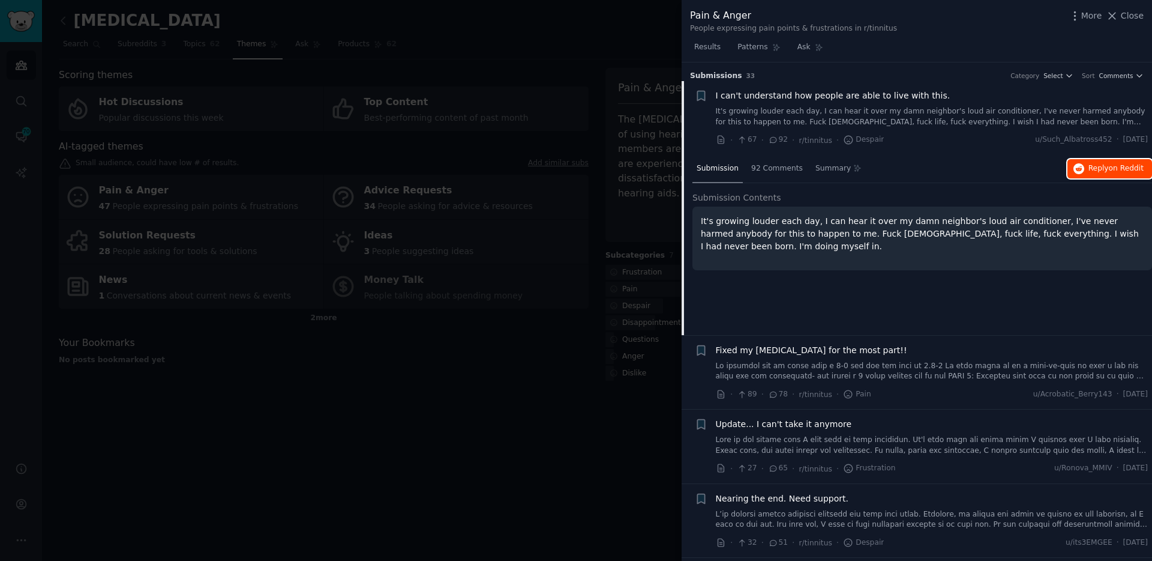
click at [1105, 167] on span "Reply on Reddit" at bounding box center [1116, 168] width 55 height 11
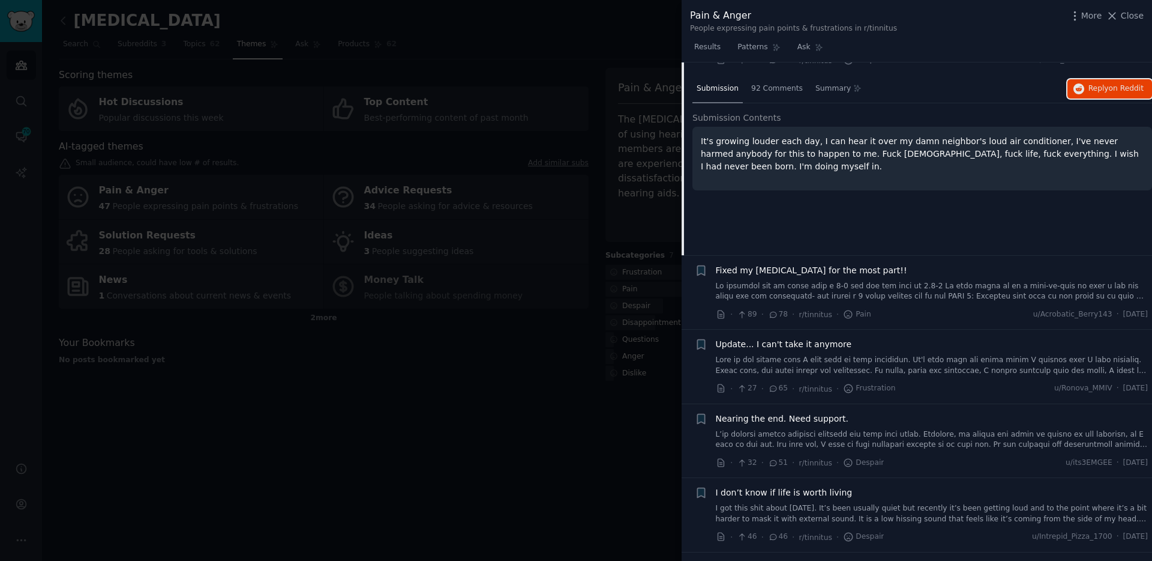
scroll to position [79, 0]
click at [799, 289] on link at bounding box center [932, 292] width 433 height 21
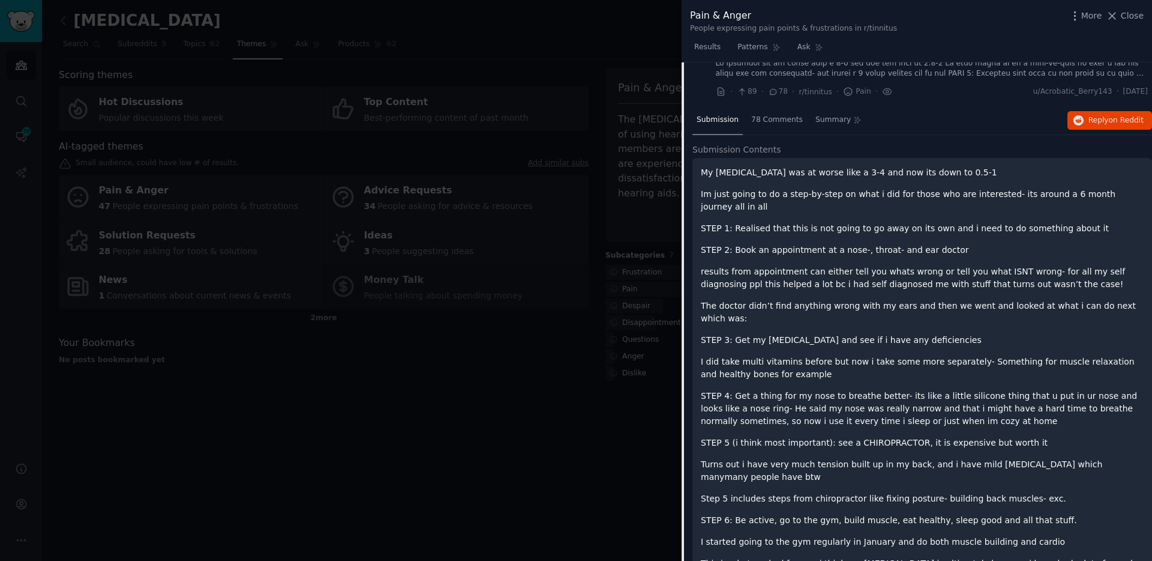
scroll to position [104, 0]
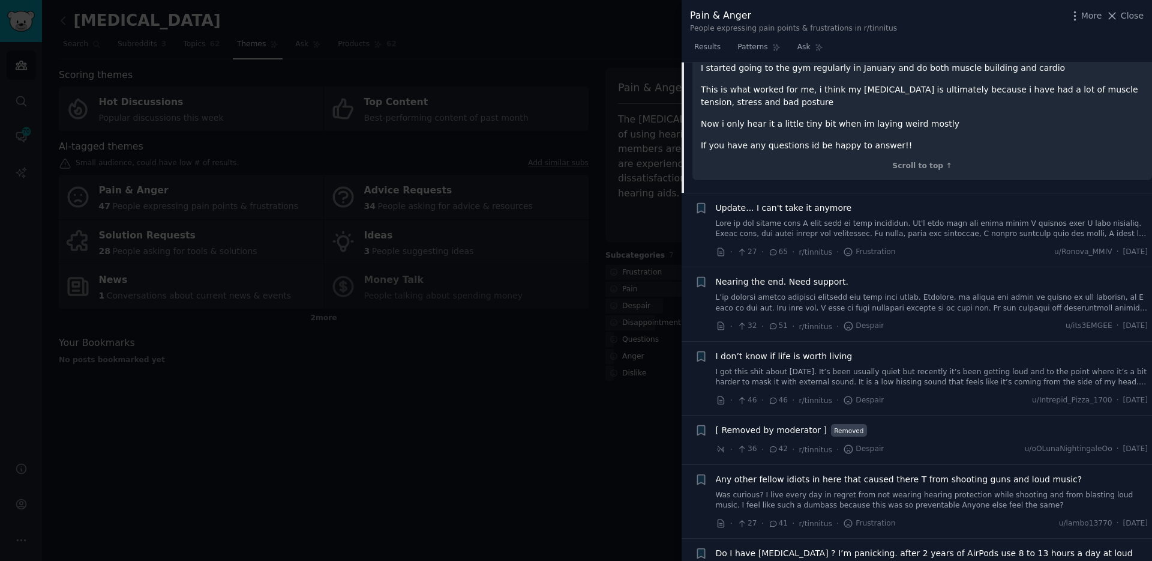
click at [894, 230] on link at bounding box center [932, 228] width 433 height 21
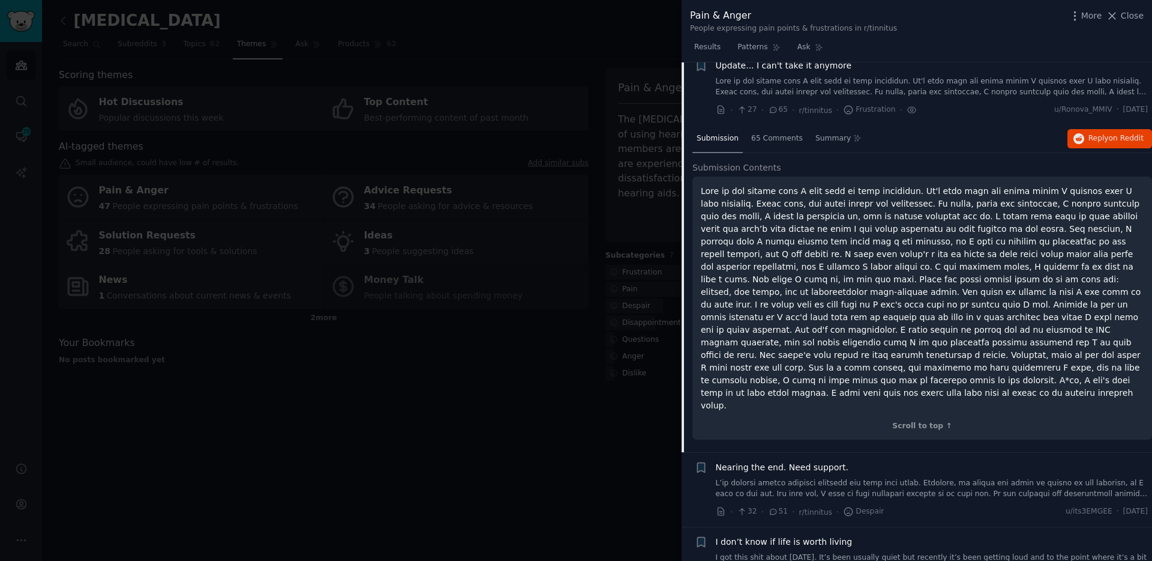
scroll to position [167, 0]
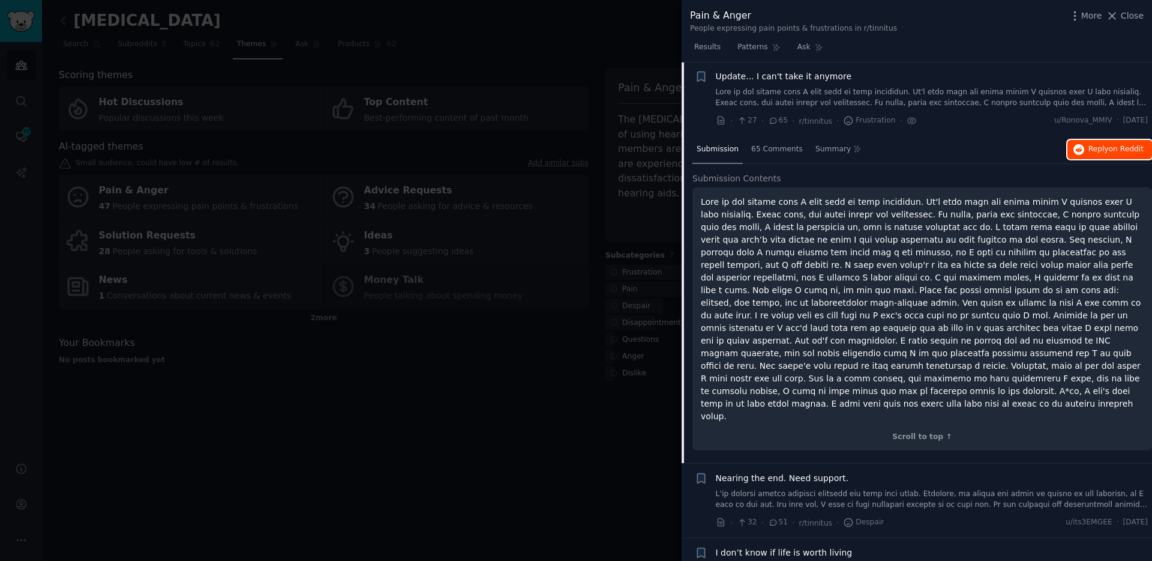
click at [1094, 152] on span "Reply on Reddit" at bounding box center [1116, 149] width 55 height 11
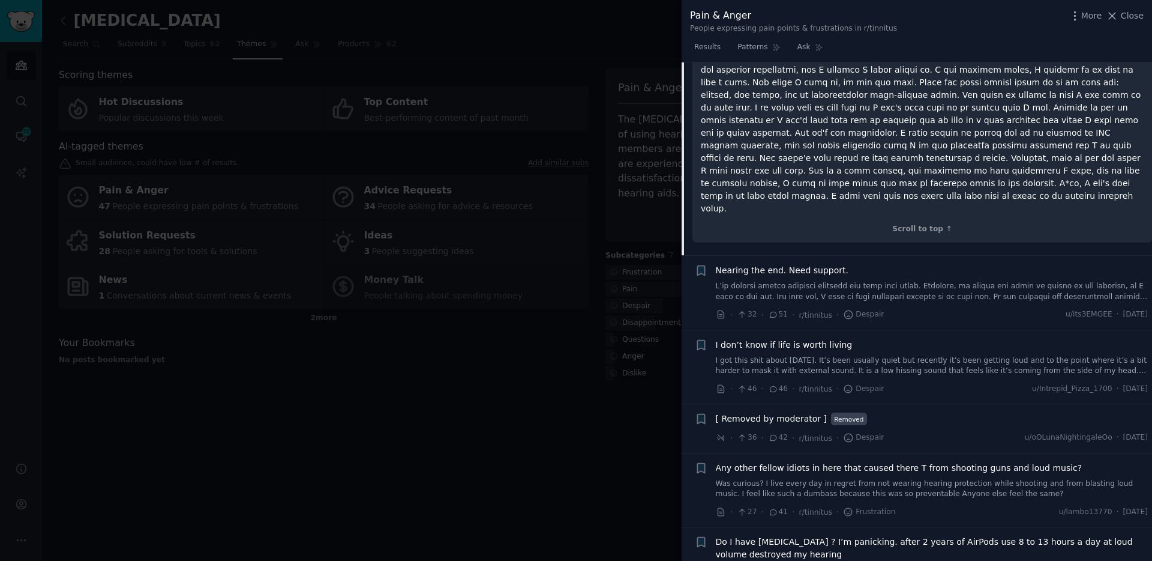
scroll to position [381, 0]
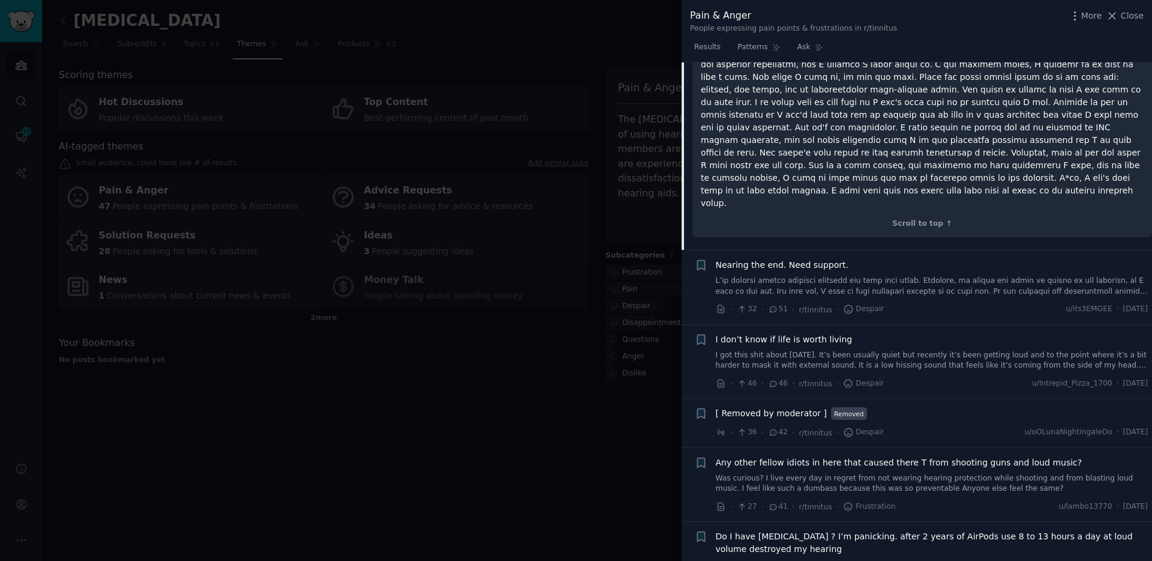
click at [746, 276] on link at bounding box center [932, 286] width 433 height 21
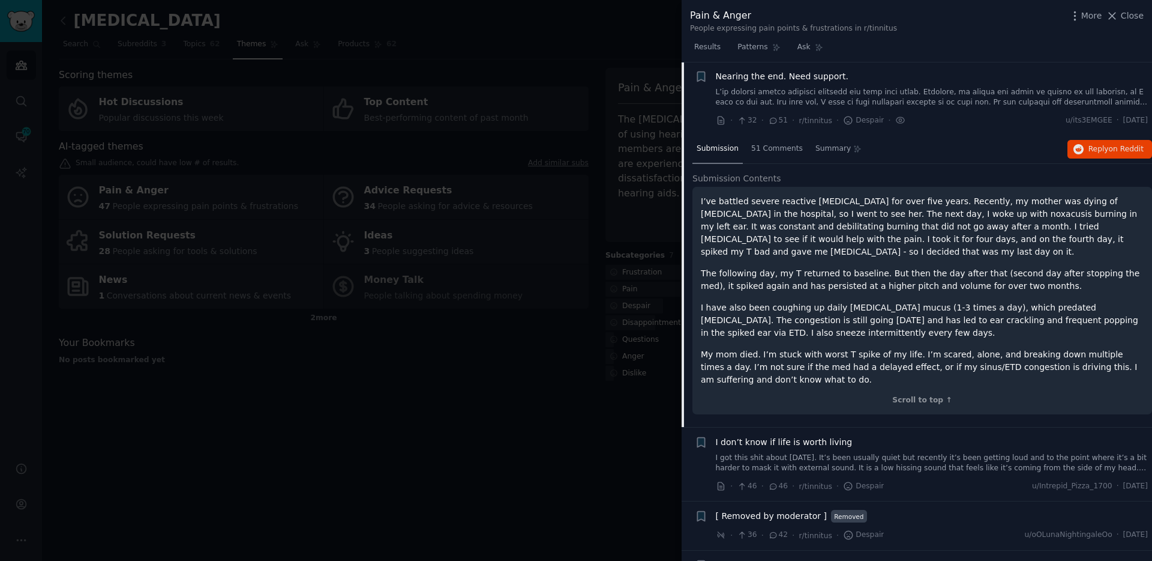
scroll to position [241, 0]
click at [1106, 149] on span "Reply on Reddit" at bounding box center [1116, 150] width 55 height 11
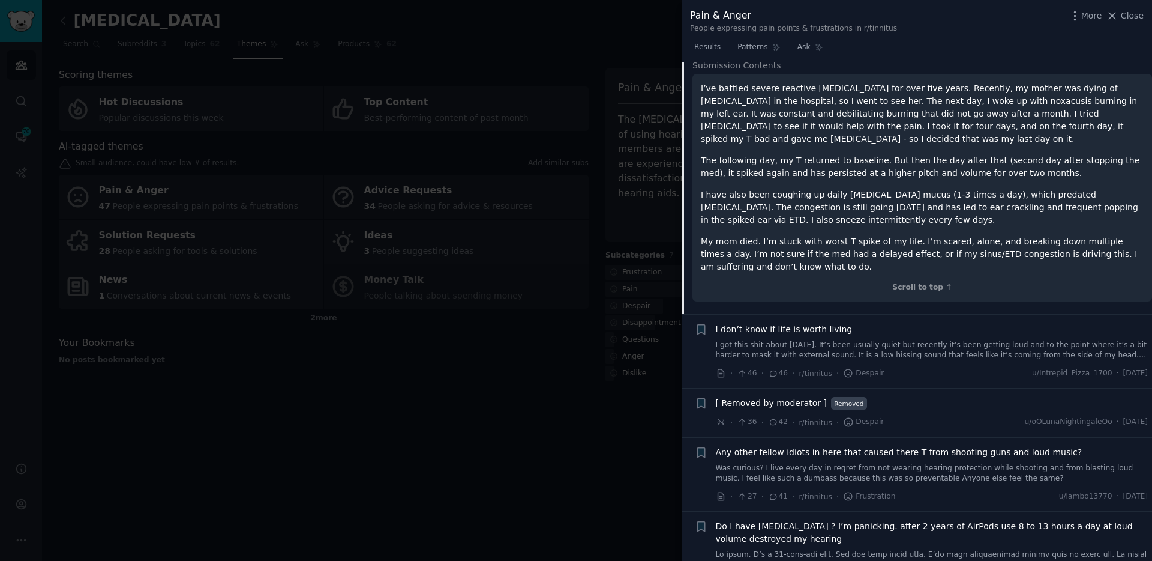
scroll to position [361, 0]
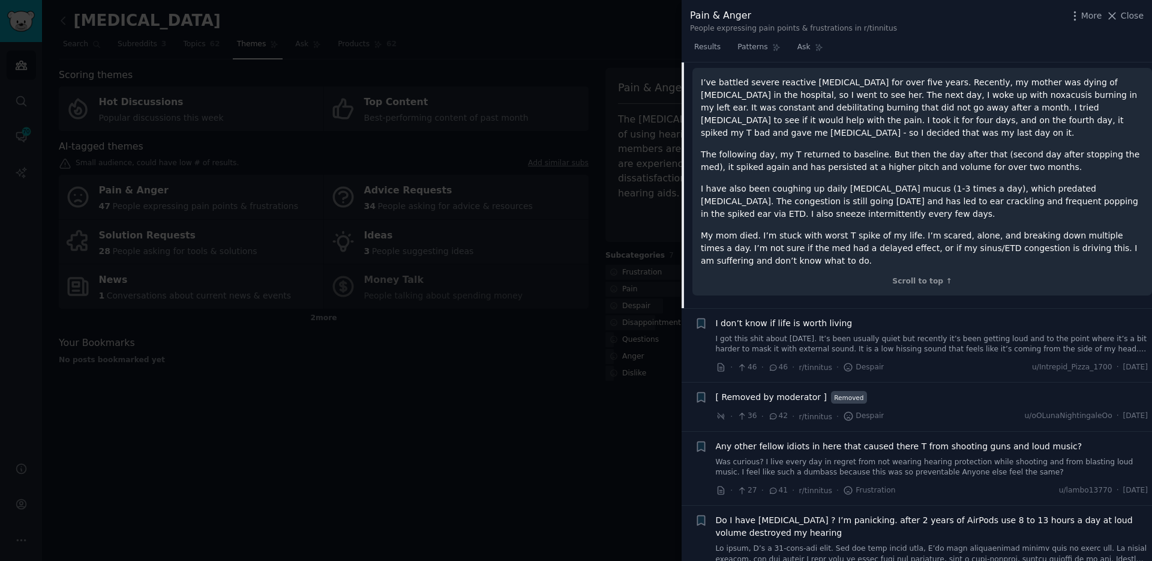
click at [864, 354] on link "I got this shit about [DATE]. It’s been usually quiet but recently it’s been ge…" at bounding box center [932, 344] width 433 height 21
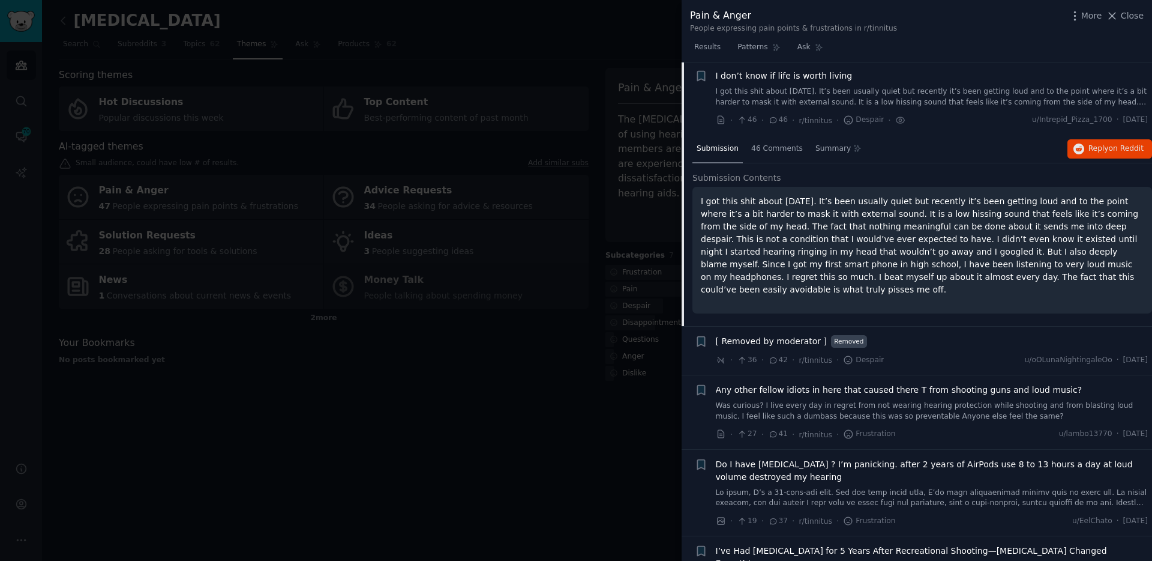
scroll to position [316, 0]
click at [1101, 151] on span "Reply on Reddit" at bounding box center [1116, 149] width 55 height 11
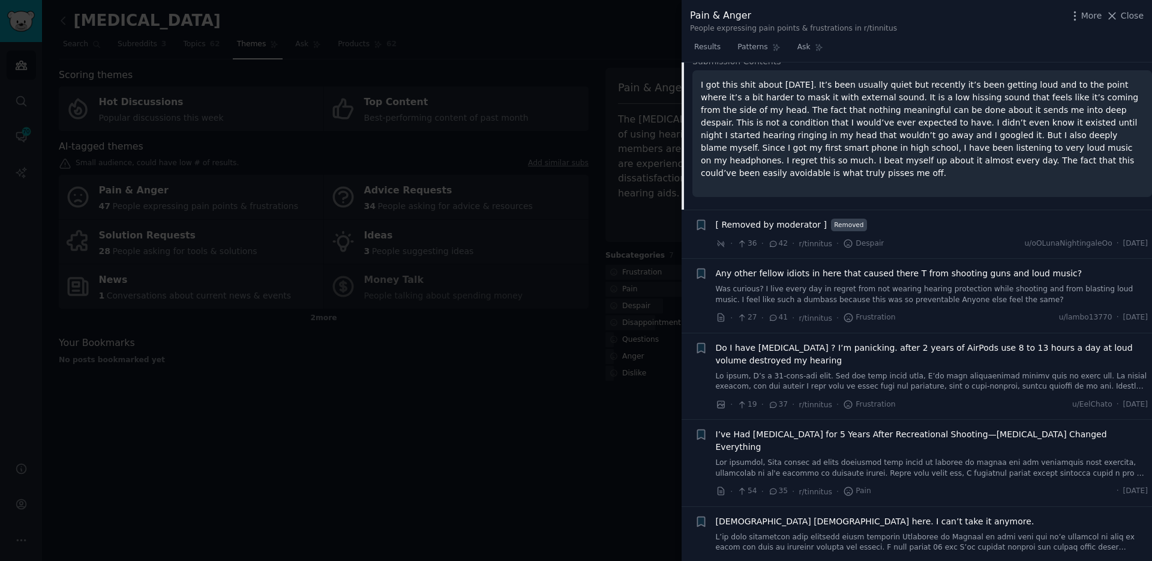
click at [819, 284] on link "Was curious? I live every day in regret from not wearing hearing protection whi…" at bounding box center [932, 294] width 433 height 21
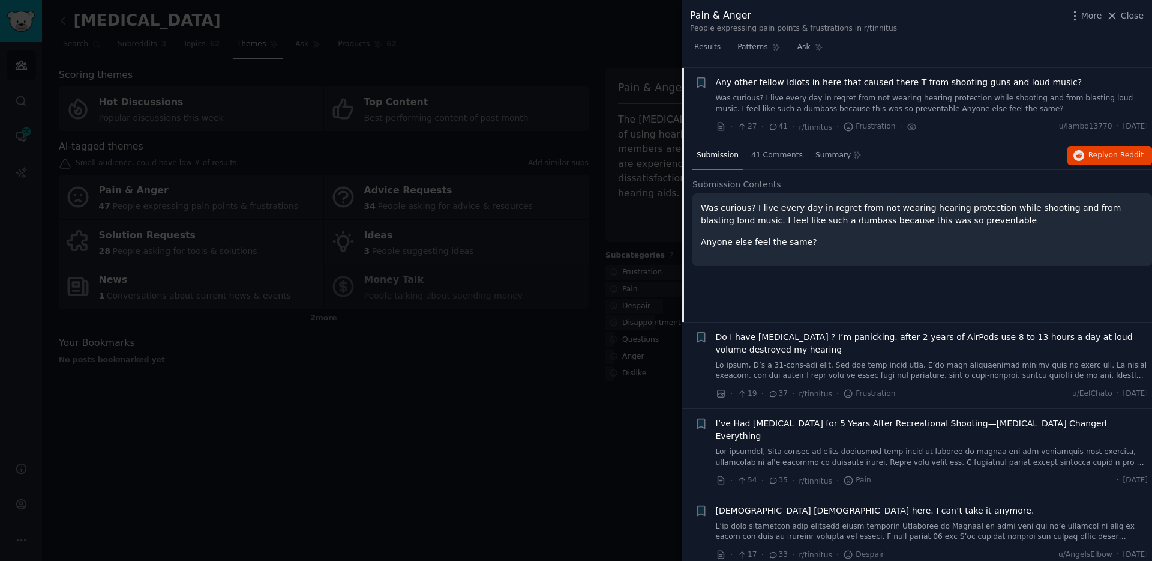
scroll to position [439, 0]
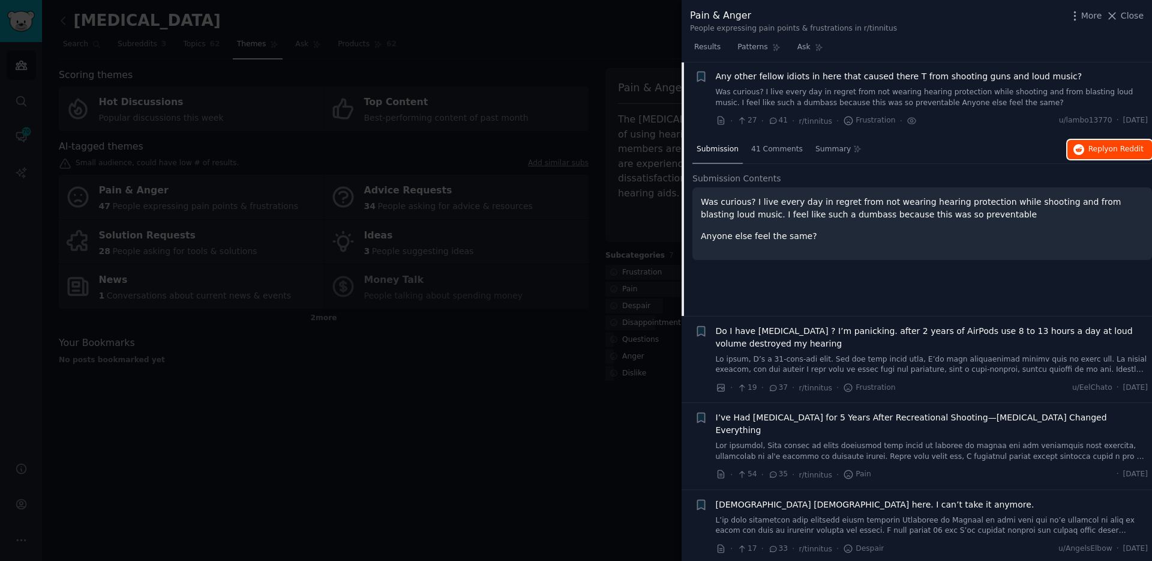
click at [1094, 155] on button "Reply on Reddit" at bounding box center [1110, 149] width 85 height 19
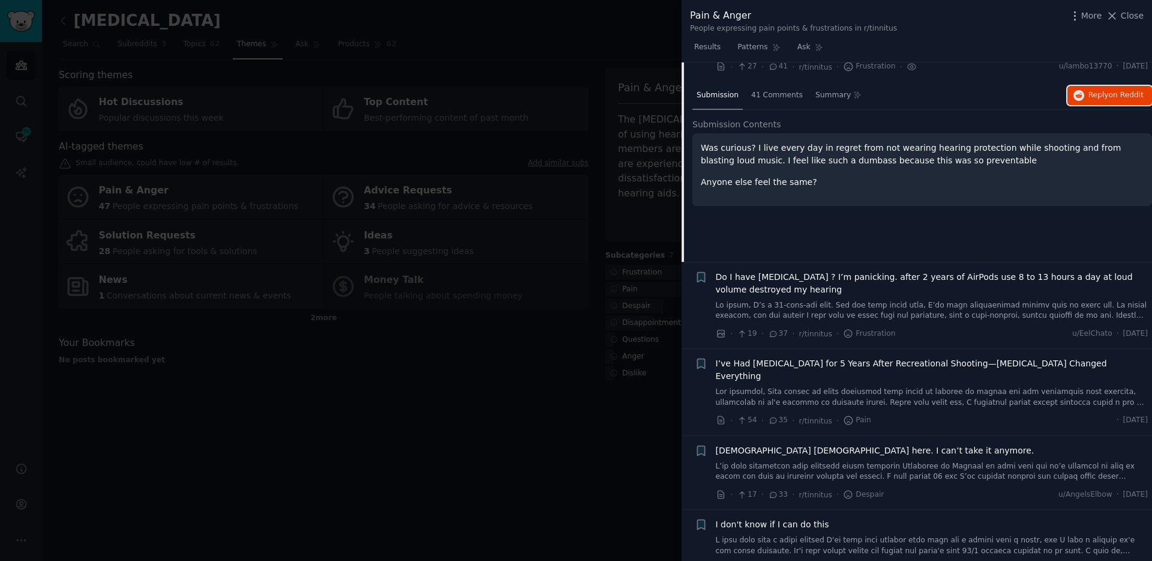
scroll to position [512, 0]
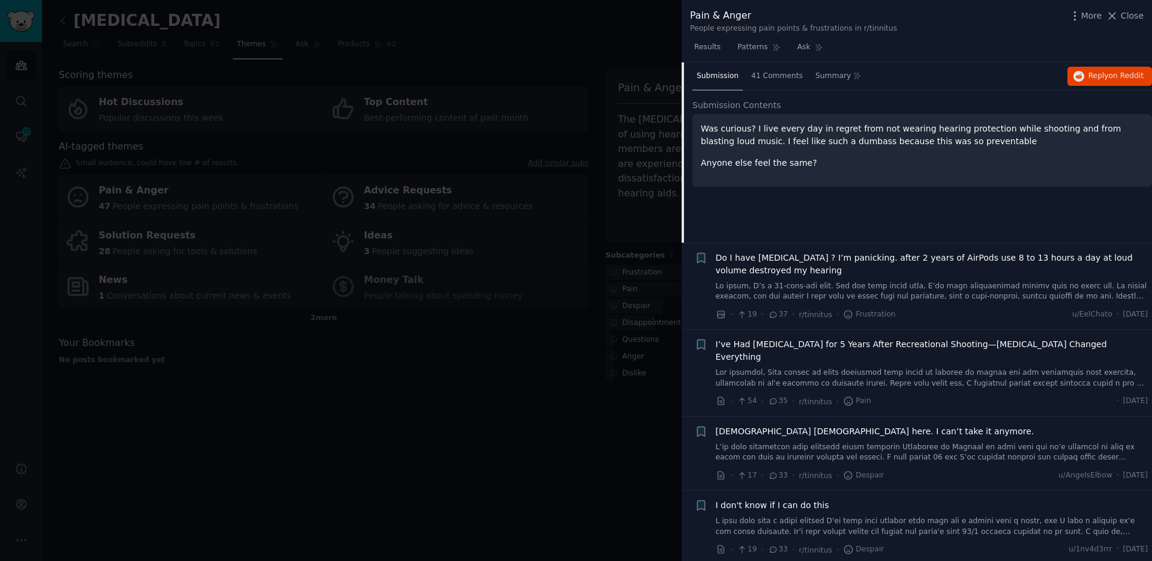
click at [863, 276] on span "Do I have [MEDICAL_DATA] ? I’m panicking. after 2 years of AirPods use 8 to 13 …" at bounding box center [932, 264] width 433 height 25
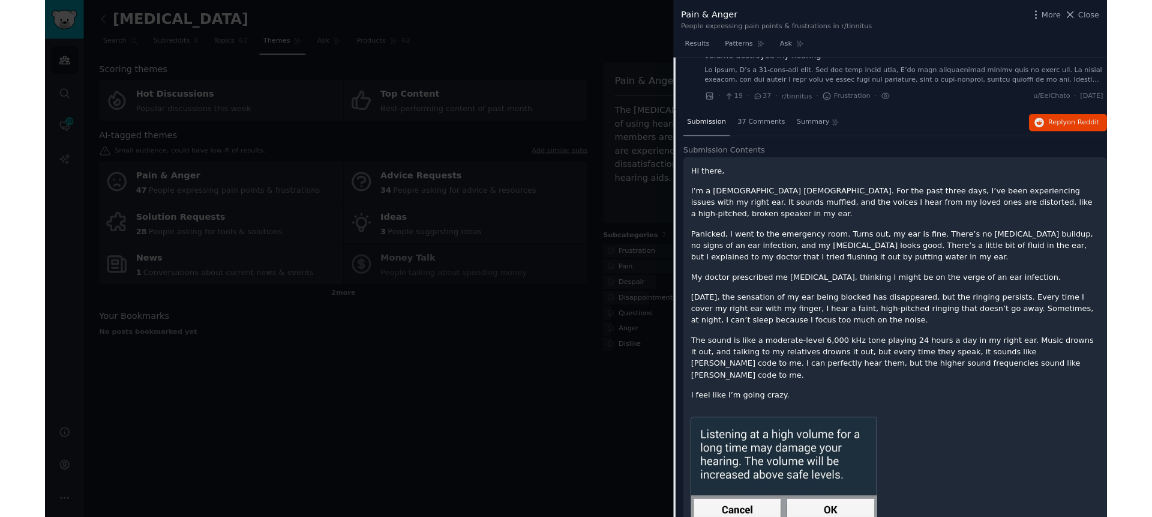
scroll to position [536, 0]
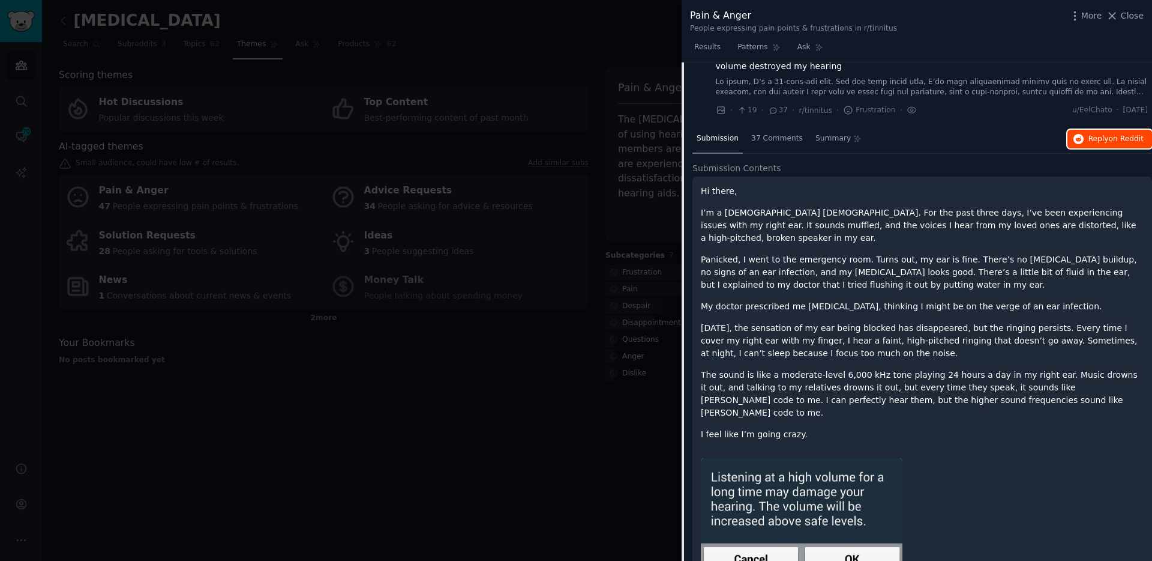
click at [1098, 142] on span "Reply on Reddit" at bounding box center [1116, 139] width 55 height 11
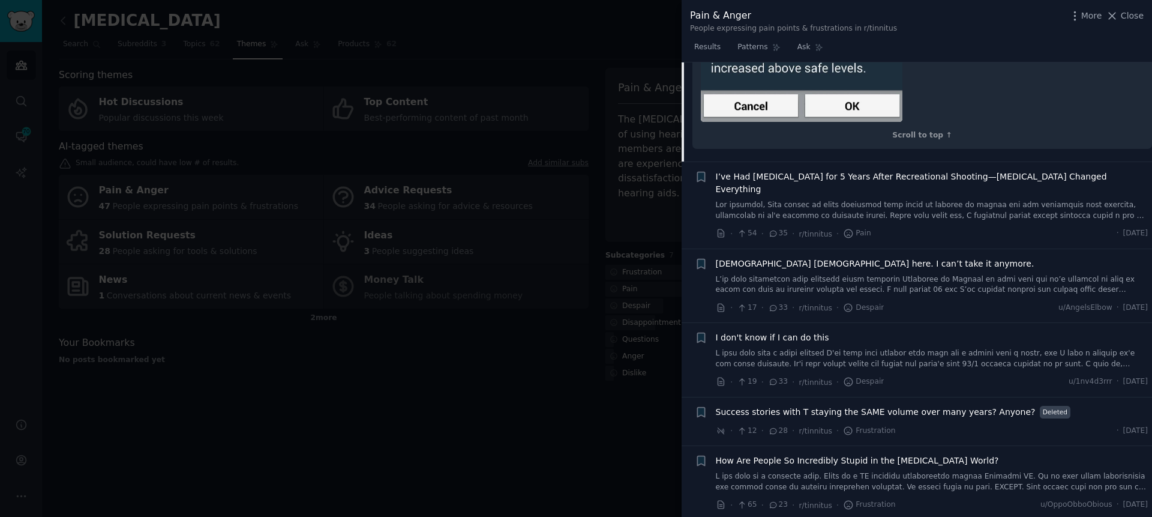
scroll to position [1003, 0]
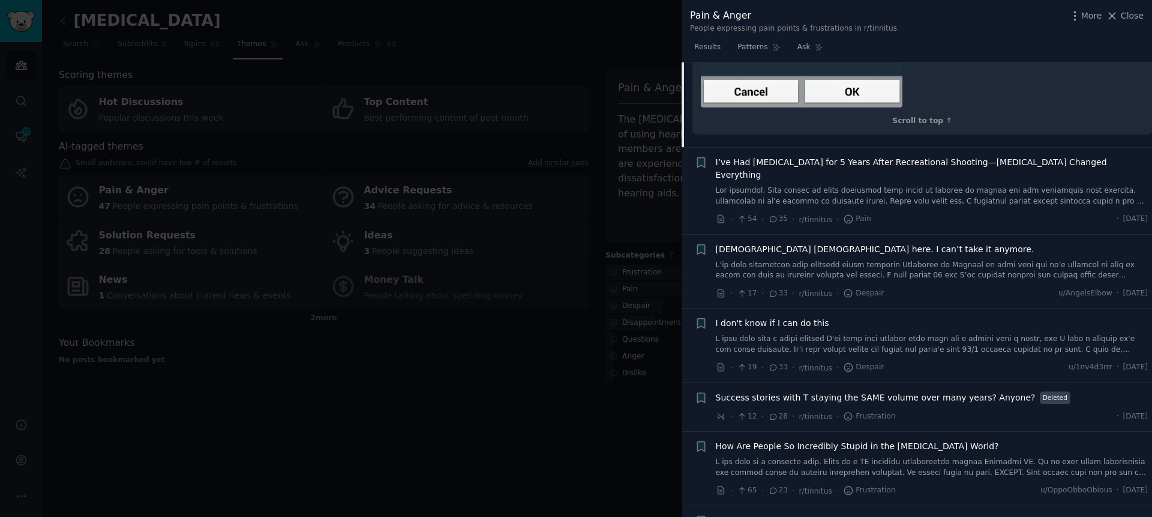
click at [773, 156] on span "I’ve Had [MEDICAL_DATA] for 5 Years After Recreational Shooting—[MEDICAL_DATA] …" at bounding box center [932, 168] width 433 height 25
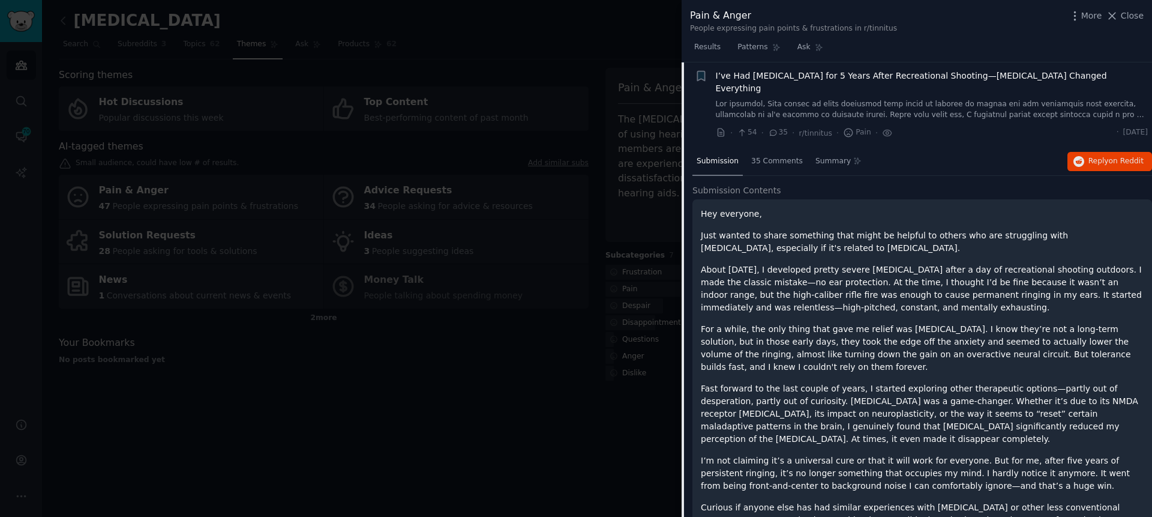
scroll to position [600, 0]
click at [1106, 157] on span "Reply on Reddit" at bounding box center [1116, 162] width 55 height 11
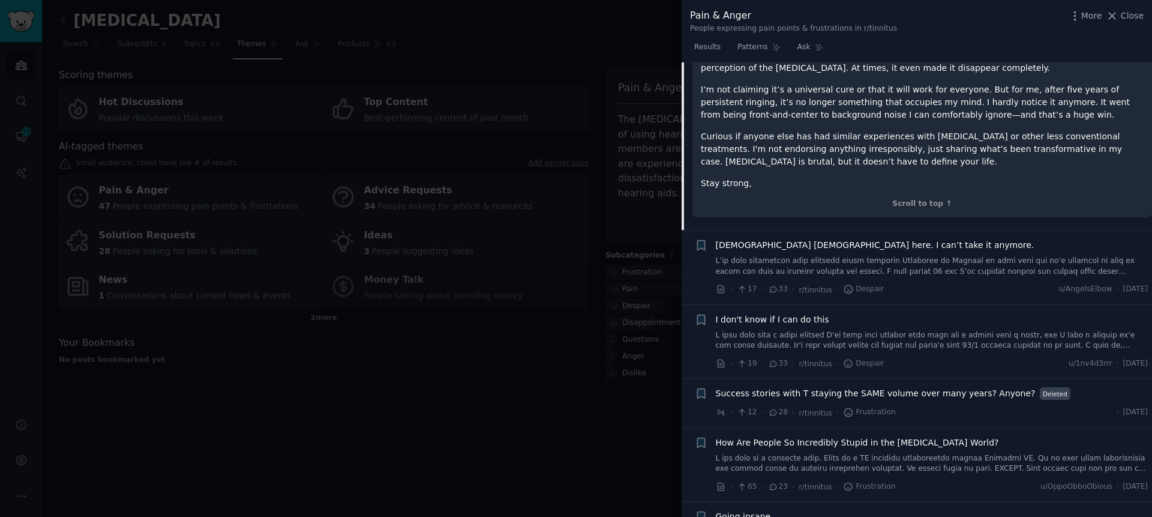
scroll to position [996, 0]
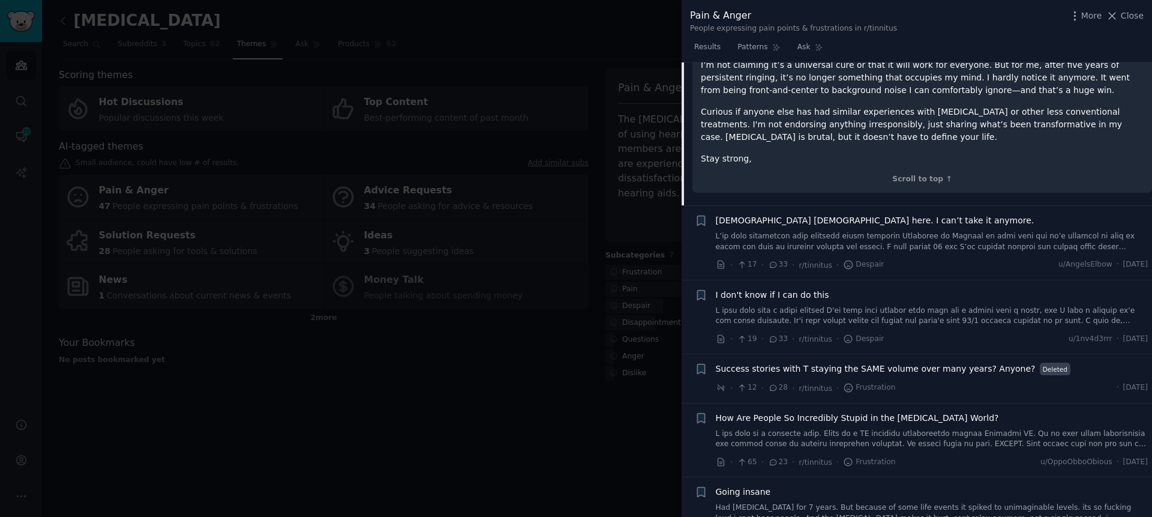
click at [864, 231] on link at bounding box center [932, 241] width 433 height 21
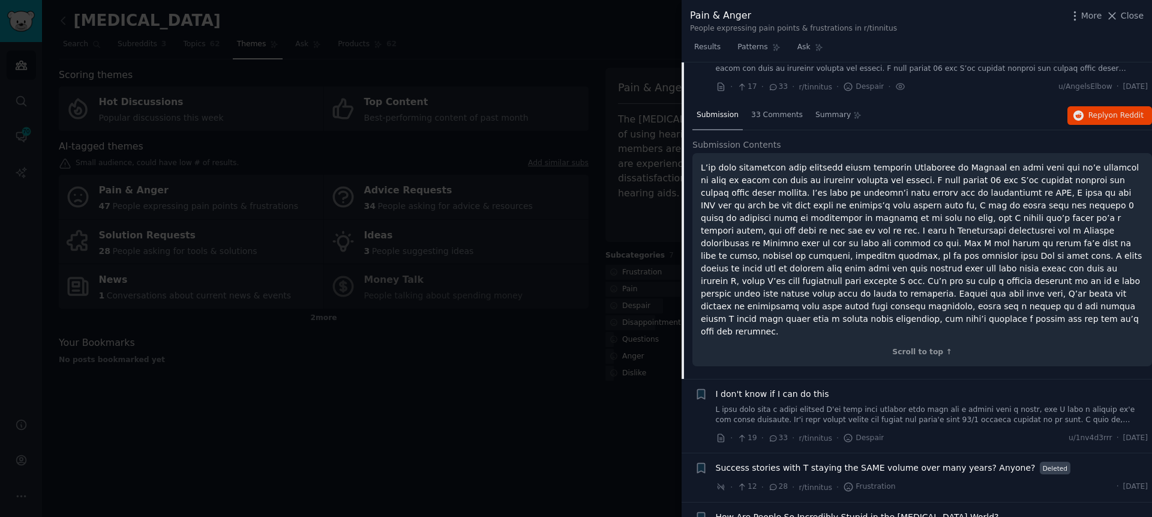
scroll to position [673, 0]
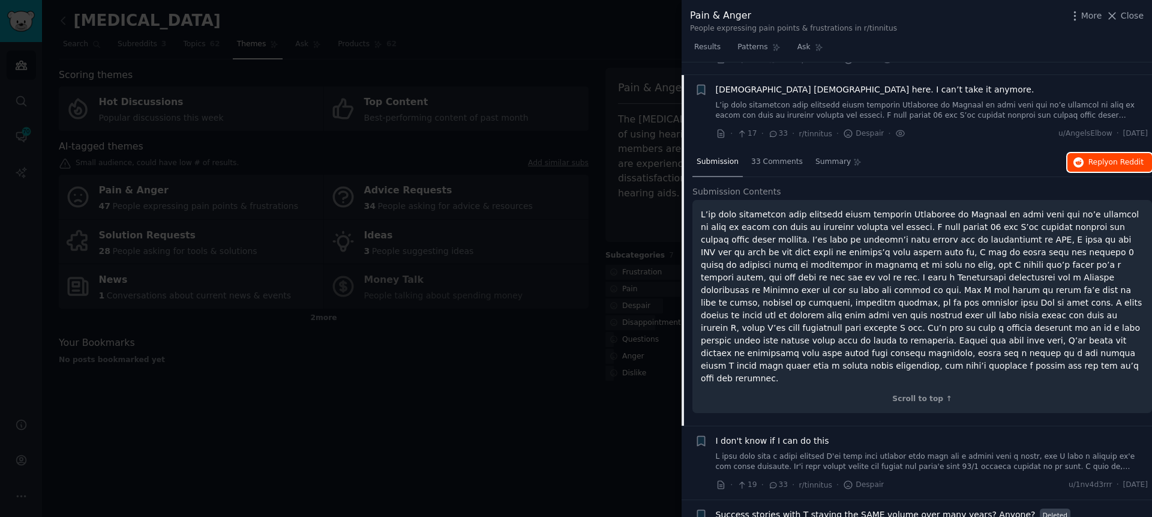
click at [1089, 157] on span "Reply on Reddit" at bounding box center [1116, 162] width 55 height 11
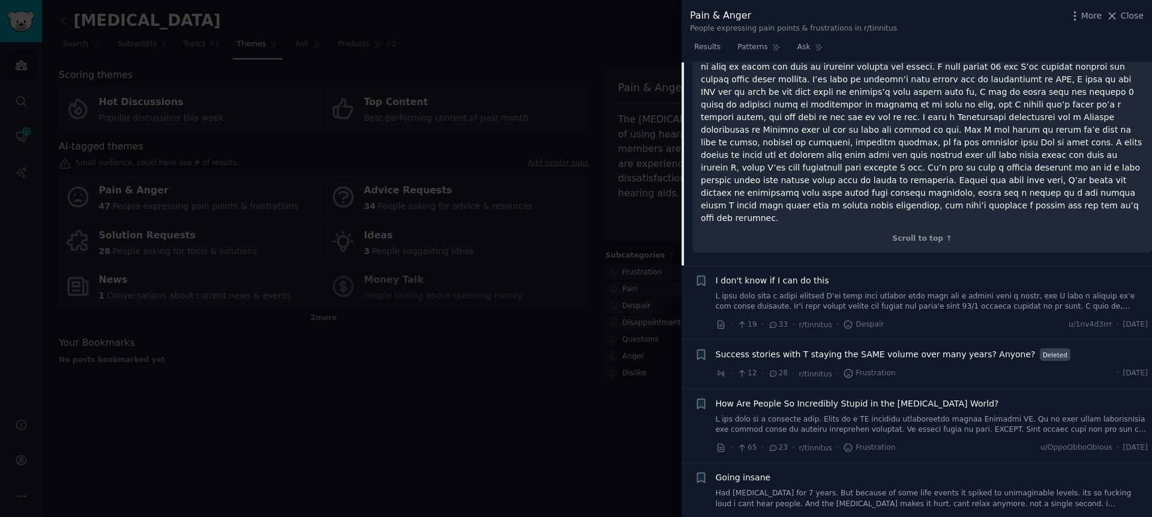
scroll to position [842, 0]
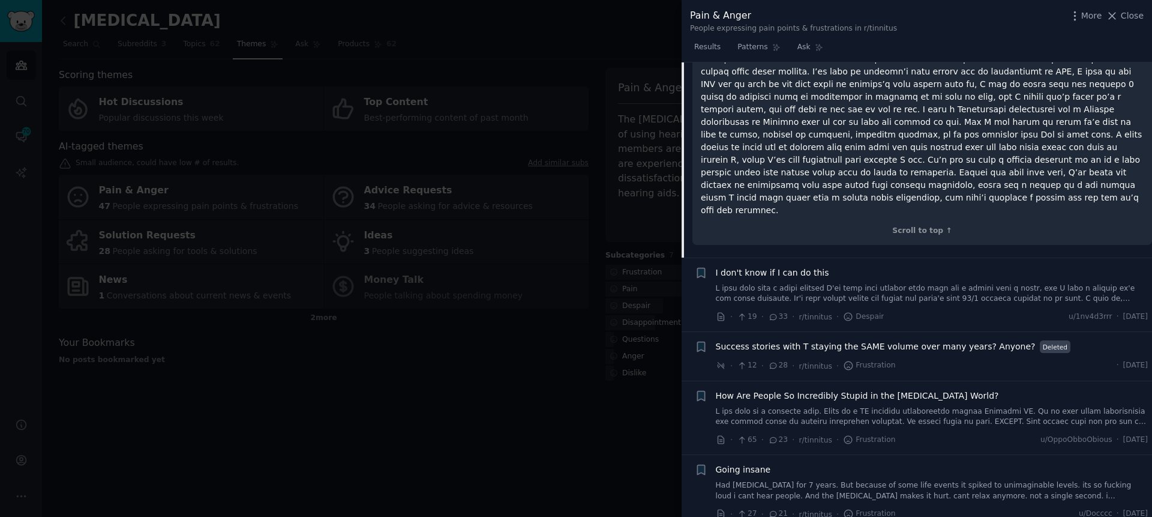
click at [822, 283] on link at bounding box center [932, 293] width 433 height 21
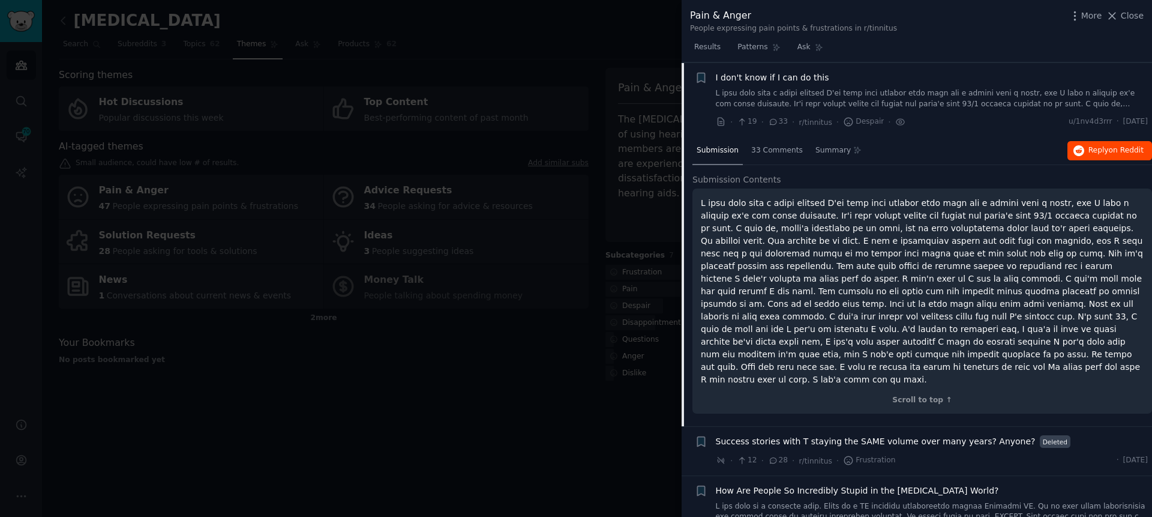
scroll to position [748, 0]
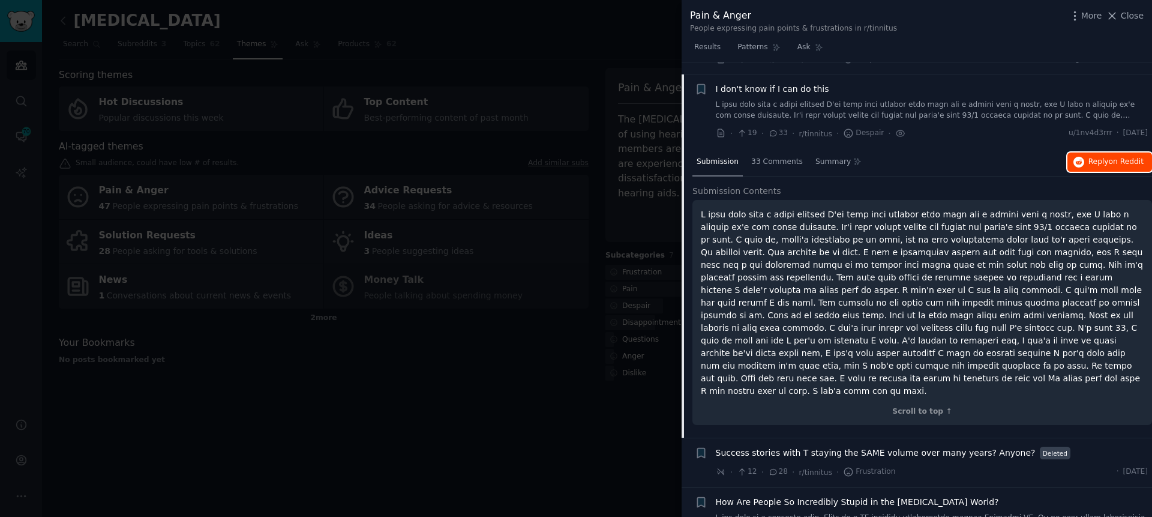
click at [1083, 152] on button "Reply on Reddit" at bounding box center [1110, 161] width 85 height 19
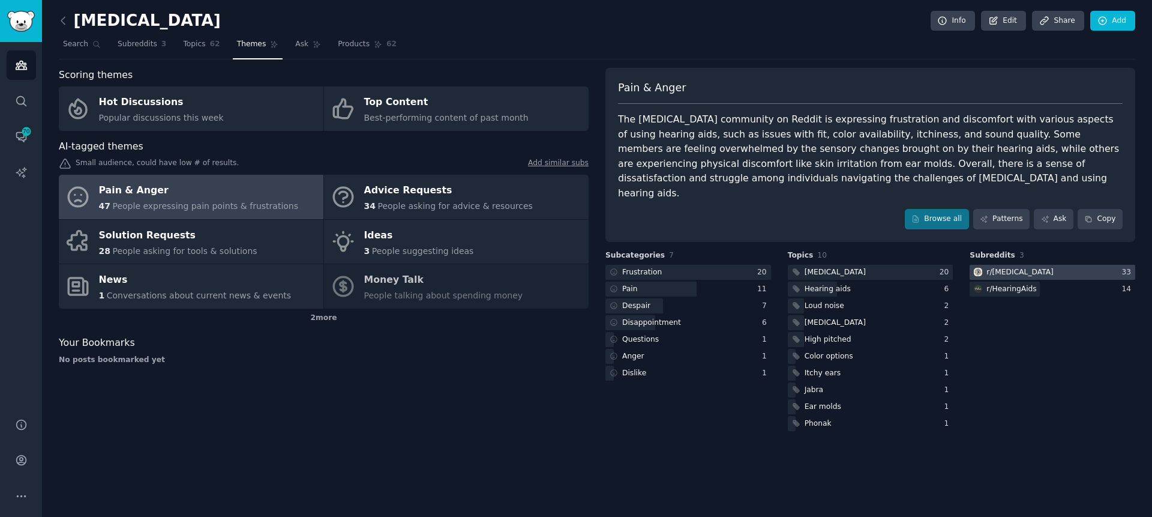
click at [1006, 267] on div "r/ [MEDICAL_DATA]" at bounding box center [1020, 272] width 67 height 11
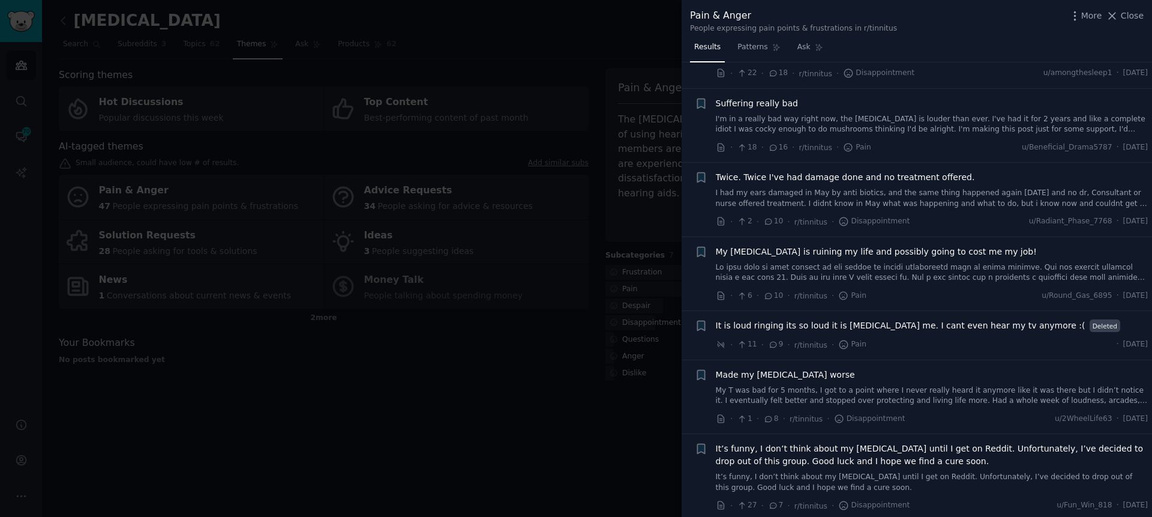
scroll to position [1717, 0]
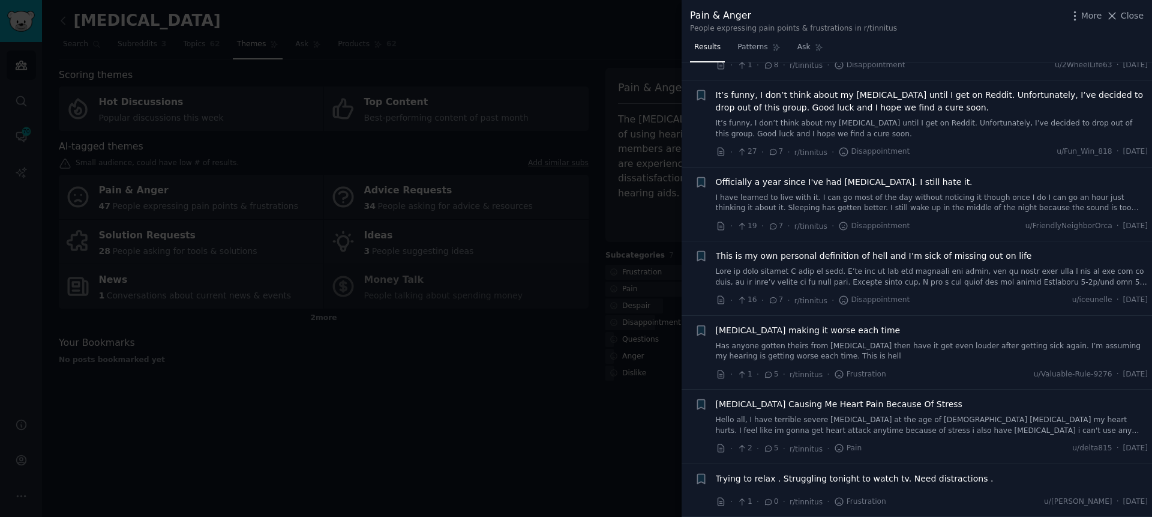
click at [795, 352] on link "Has anyone gotten theirs from Covid then have it get even louder after getting …" at bounding box center [932, 351] width 433 height 21
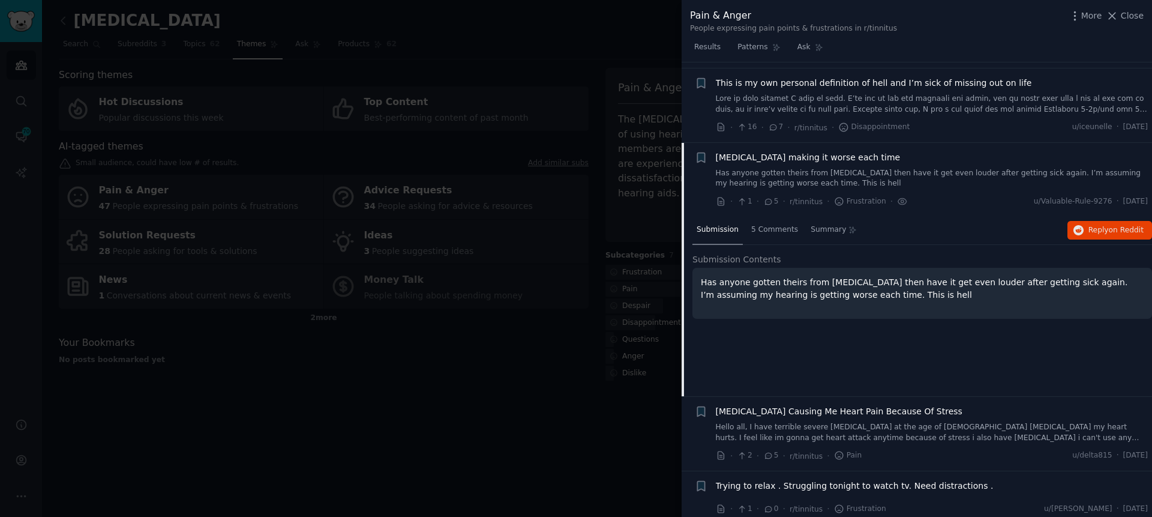
scroll to position [1897, 0]
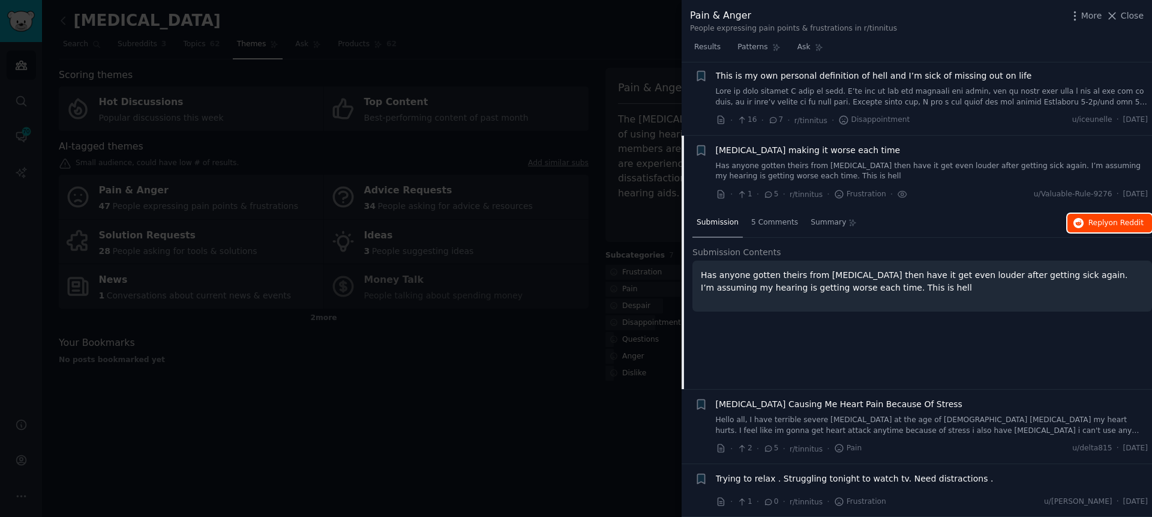
click at [1084, 223] on button "Reply on Reddit" at bounding box center [1110, 223] width 85 height 19
click at [803, 407] on span "Tinnitus Causing Me Heart Pain Because Of Stress" at bounding box center [839, 404] width 247 height 13
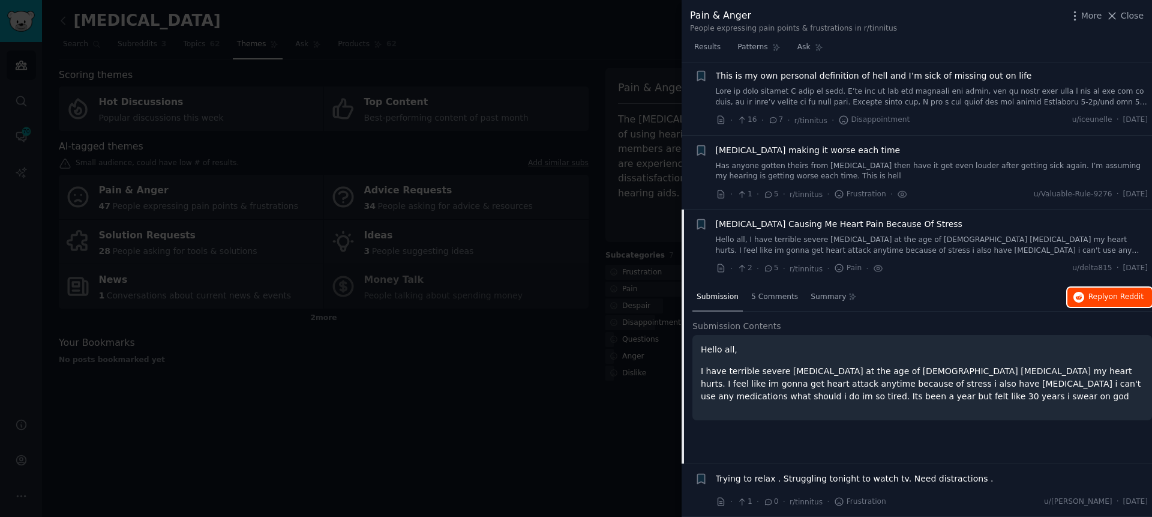
click at [1097, 304] on button "Reply on Reddit" at bounding box center [1110, 297] width 85 height 19
click at [787, 469] on li "+ Trying to relax . Struggling tonight to watch tv. Need distractions . · 1 · 0…" at bounding box center [917, 490] width 471 height 53
click at [783, 472] on span "Trying to relax . Struggling tonight to watch tv. Need distractions ." at bounding box center [855, 478] width 278 height 13
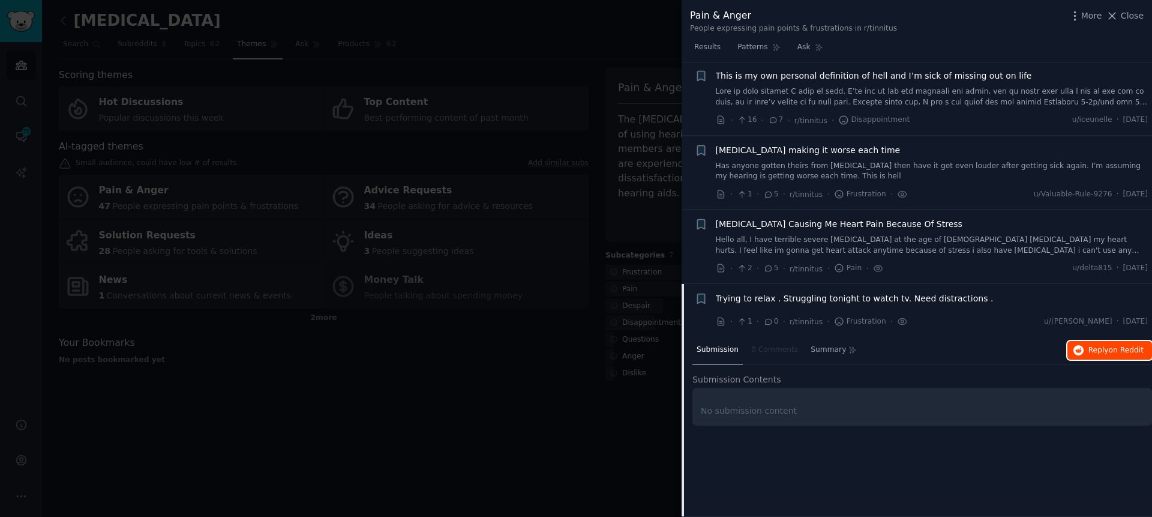
click at [1090, 352] on span "Reply on Reddit" at bounding box center [1116, 350] width 55 height 11
click at [666, 128] on div at bounding box center [576, 258] width 1152 height 517
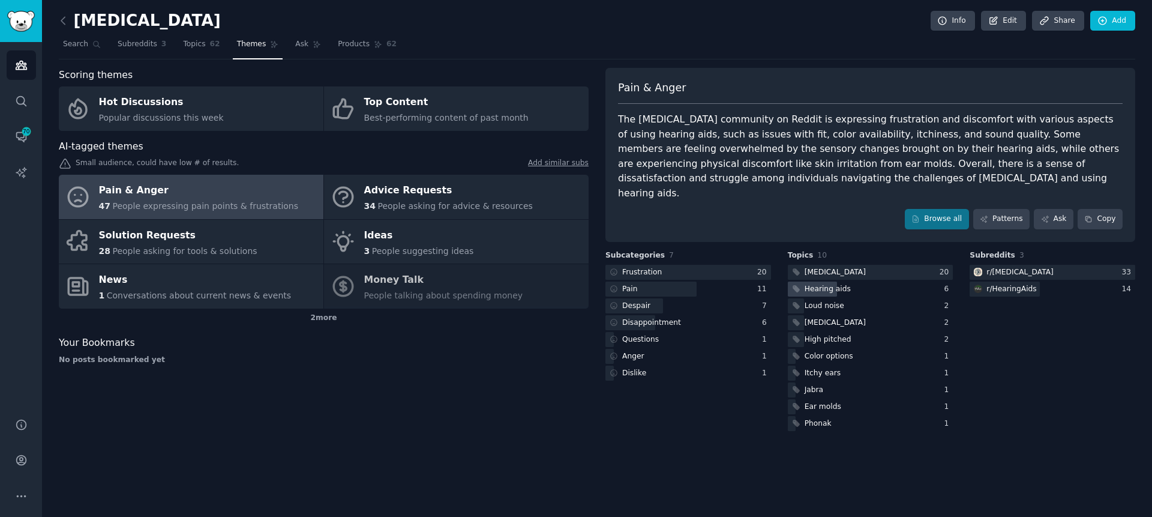
click at [836, 284] on div "Hearing aids" at bounding box center [828, 289] width 46 height 11
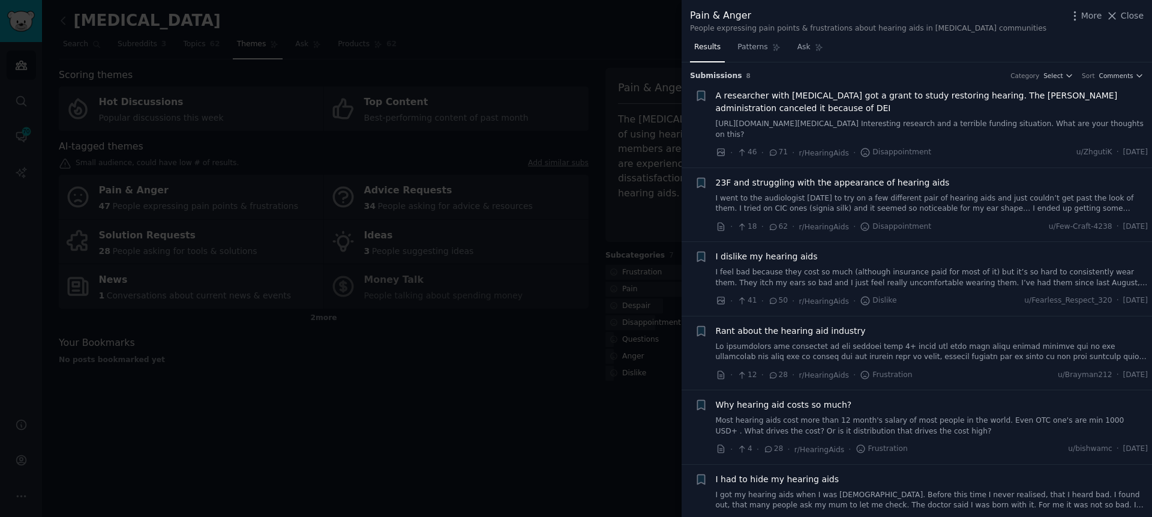
click at [849, 100] on span "A researcher with hearing loss got a grant to study restoring hearing. The Trum…" at bounding box center [932, 101] width 433 height 25
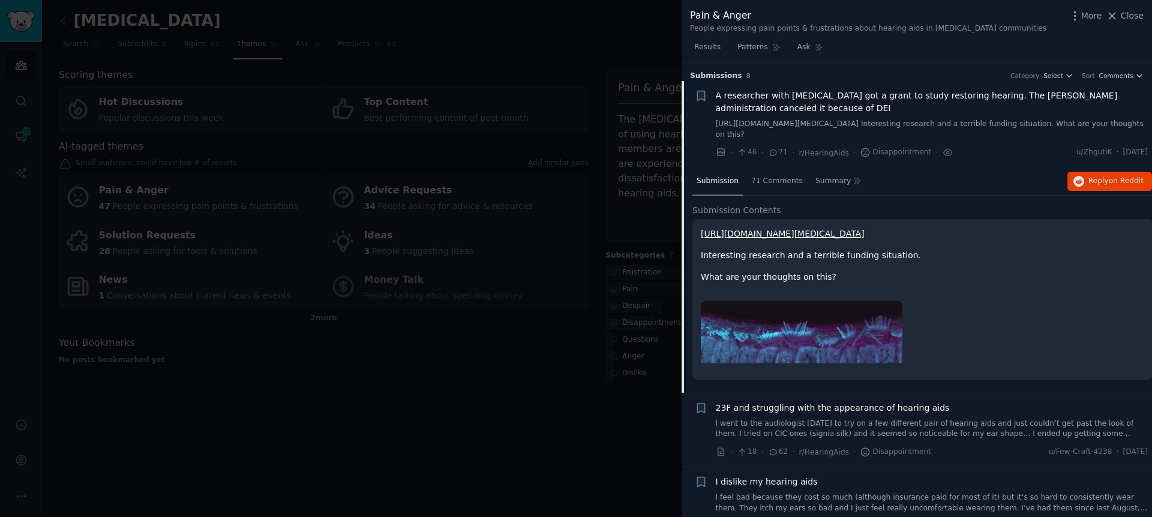
scroll to position [19, 0]
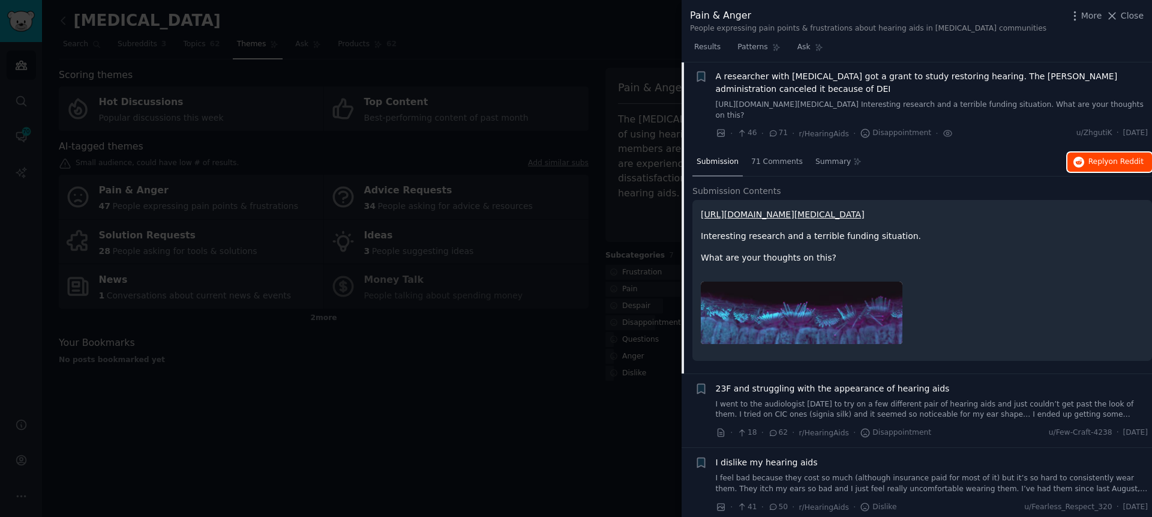
click at [1069, 157] on button "Reply on Reddit" at bounding box center [1110, 161] width 85 height 19
click at [595, 271] on div at bounding box center [576, 258] width 1152 height 517
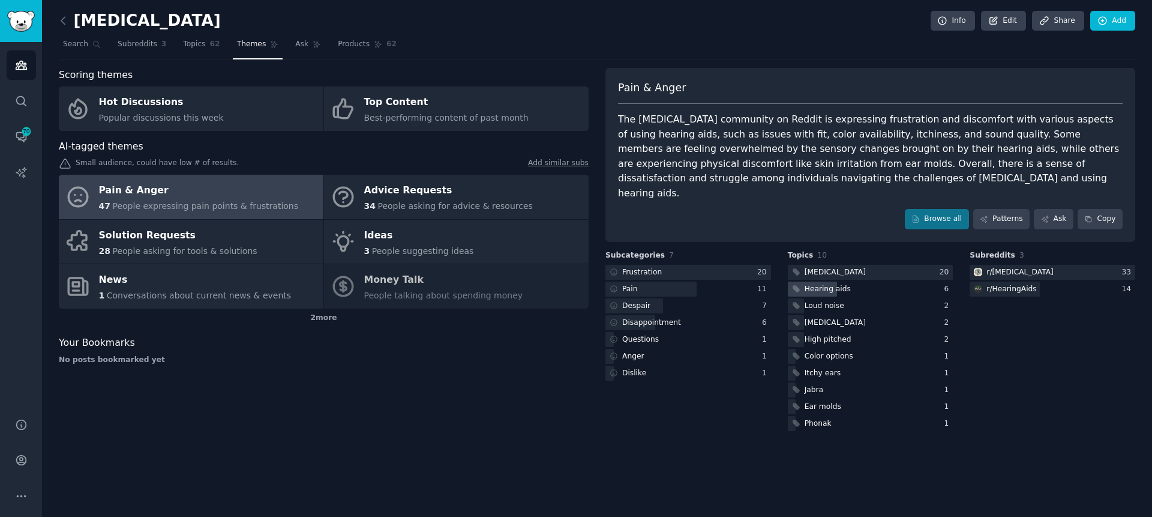
click at [836, 284] on div "Hearing aids" at bounding box center [828, 289] width 46 height 11
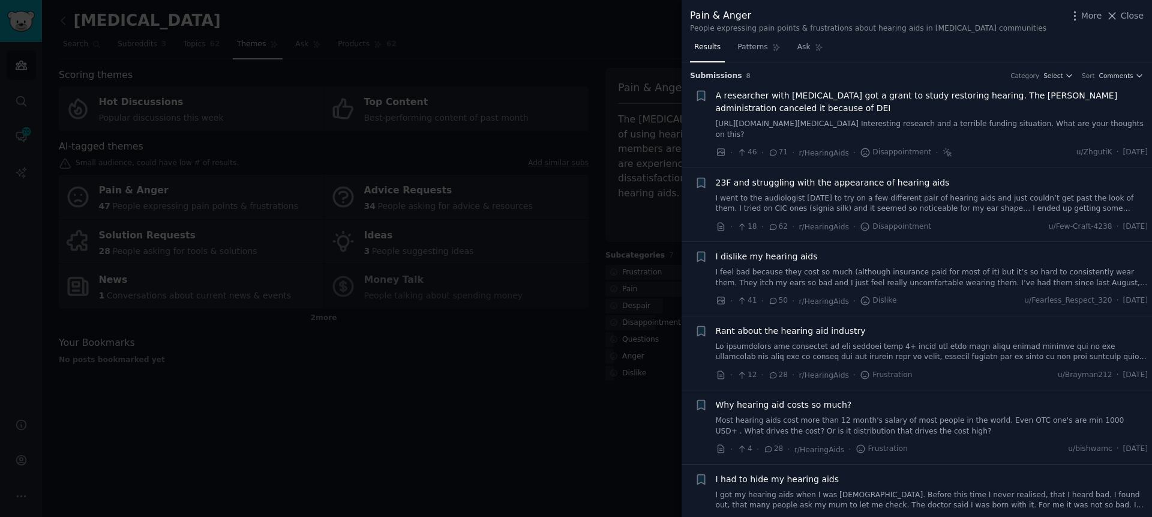
click at [824, 200] on link "I went to the audiologist today to try on a few different pair of hearing aids …" at bounding box center [932, 203] width 433 height 21
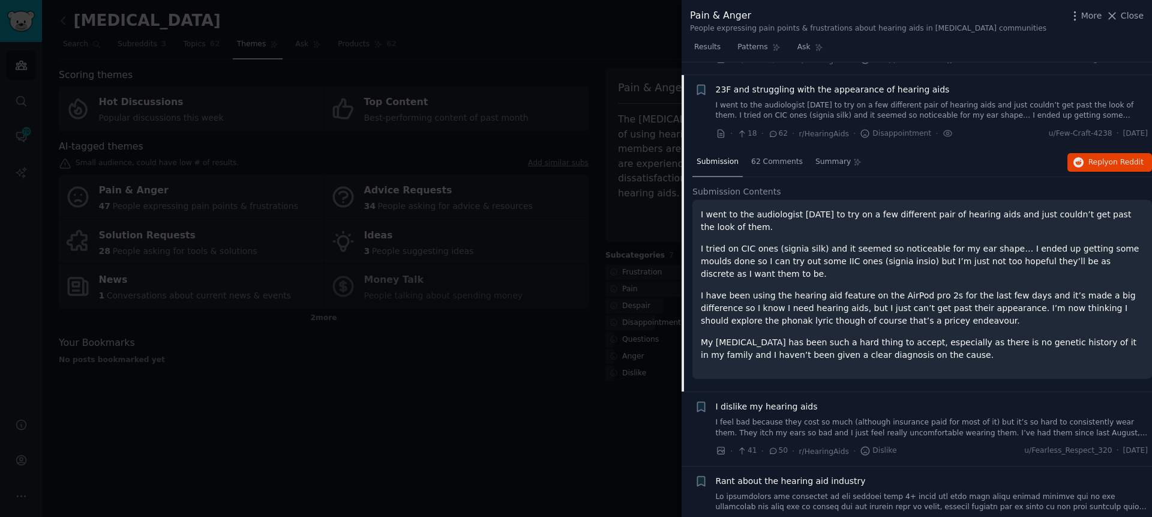
scroll to position [106, 0]
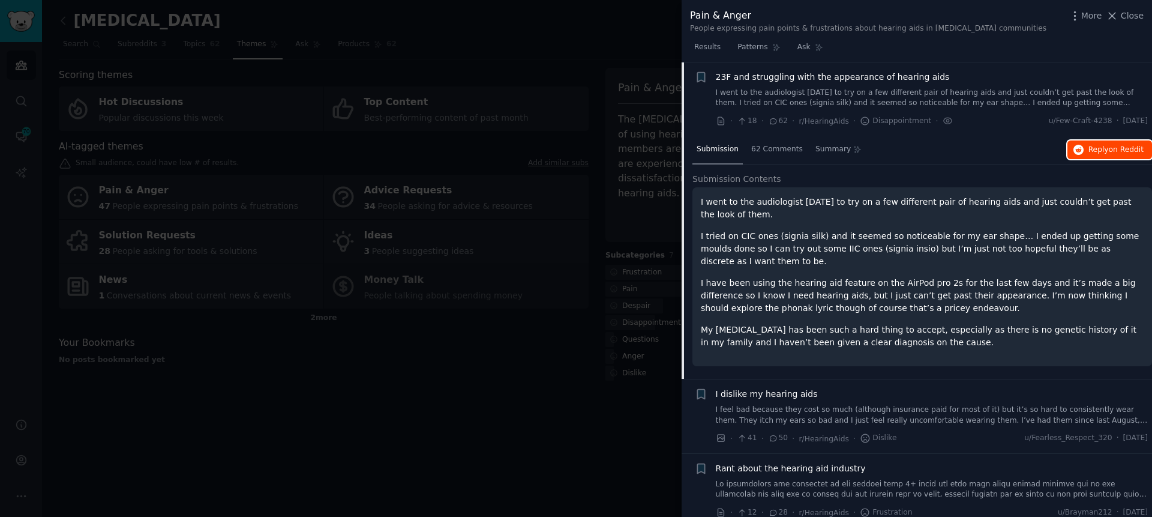
click at [1073, 157] on button "Reply on Reddit" at bounding box center [1110, 149] width 85 height 19
